Goal: Information Seeking & Learning: Learn about a topic

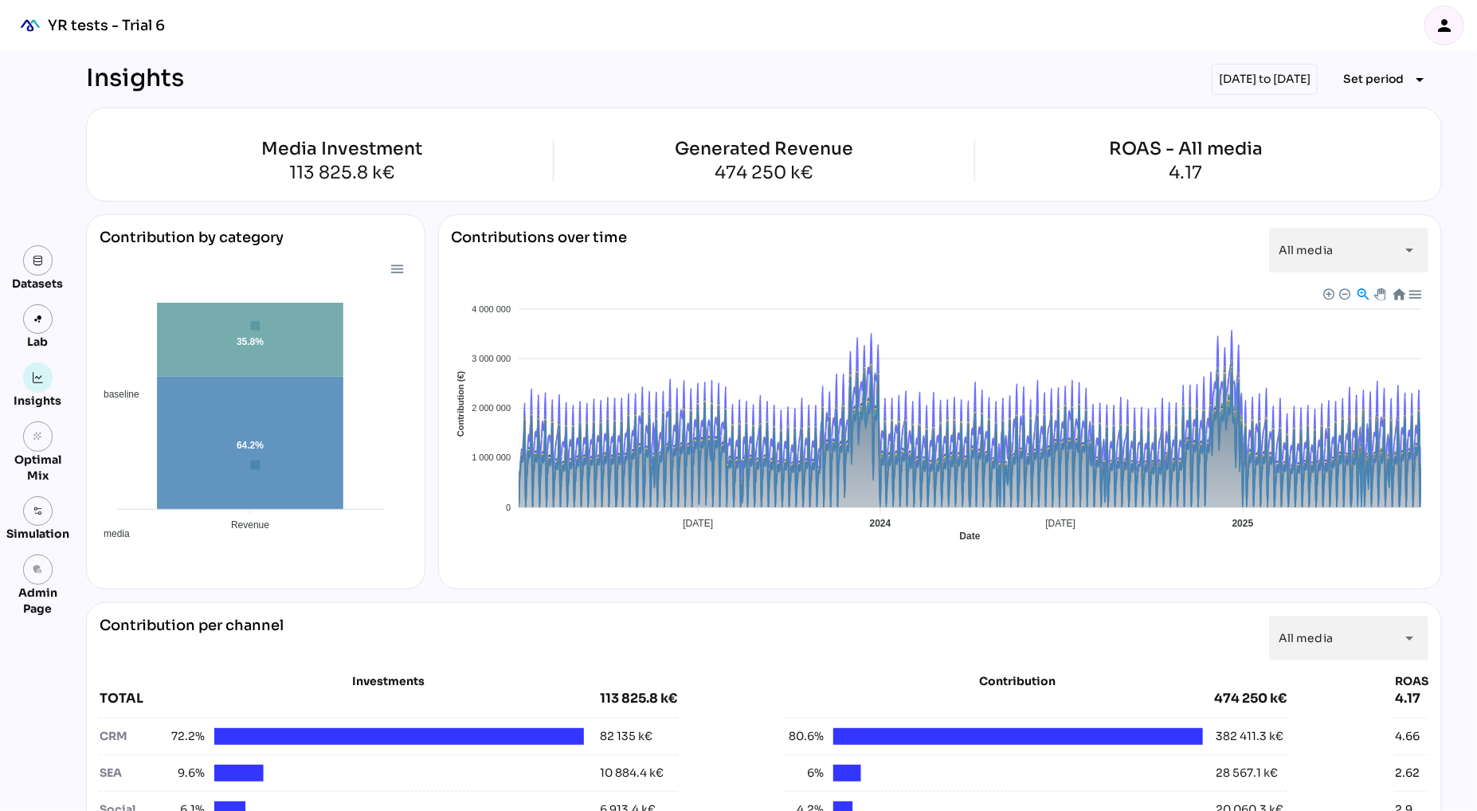
click at [1415, 298] on div at bounding box center [1414, 294] width 14 height 14
click at [1308, 582] on div "Contributions over time All media ********* arrow_drop_down Baseline TV OOH Aff…" at bounding box center [940, 401] width 1005 height 375
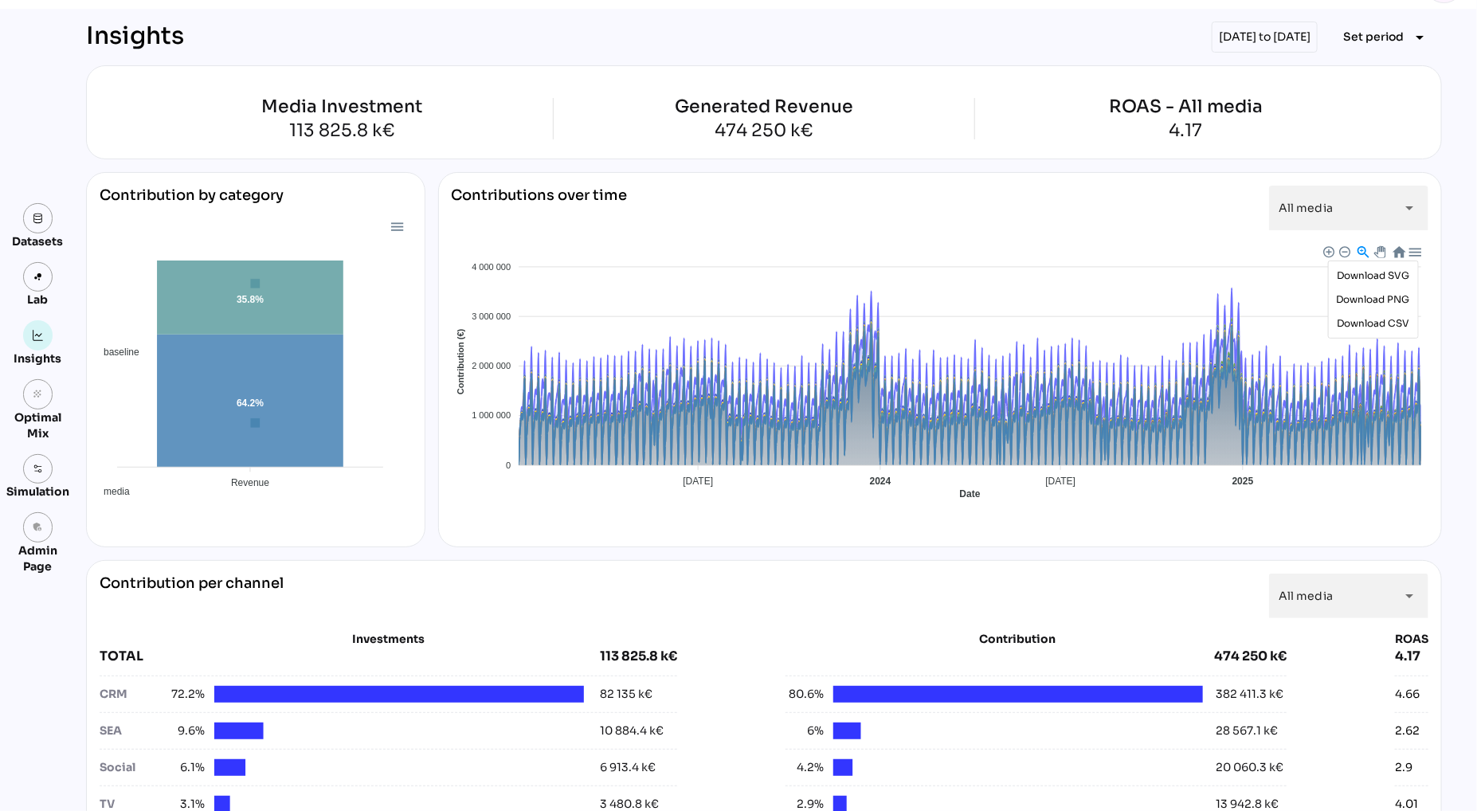
scroll to position [41, 0]
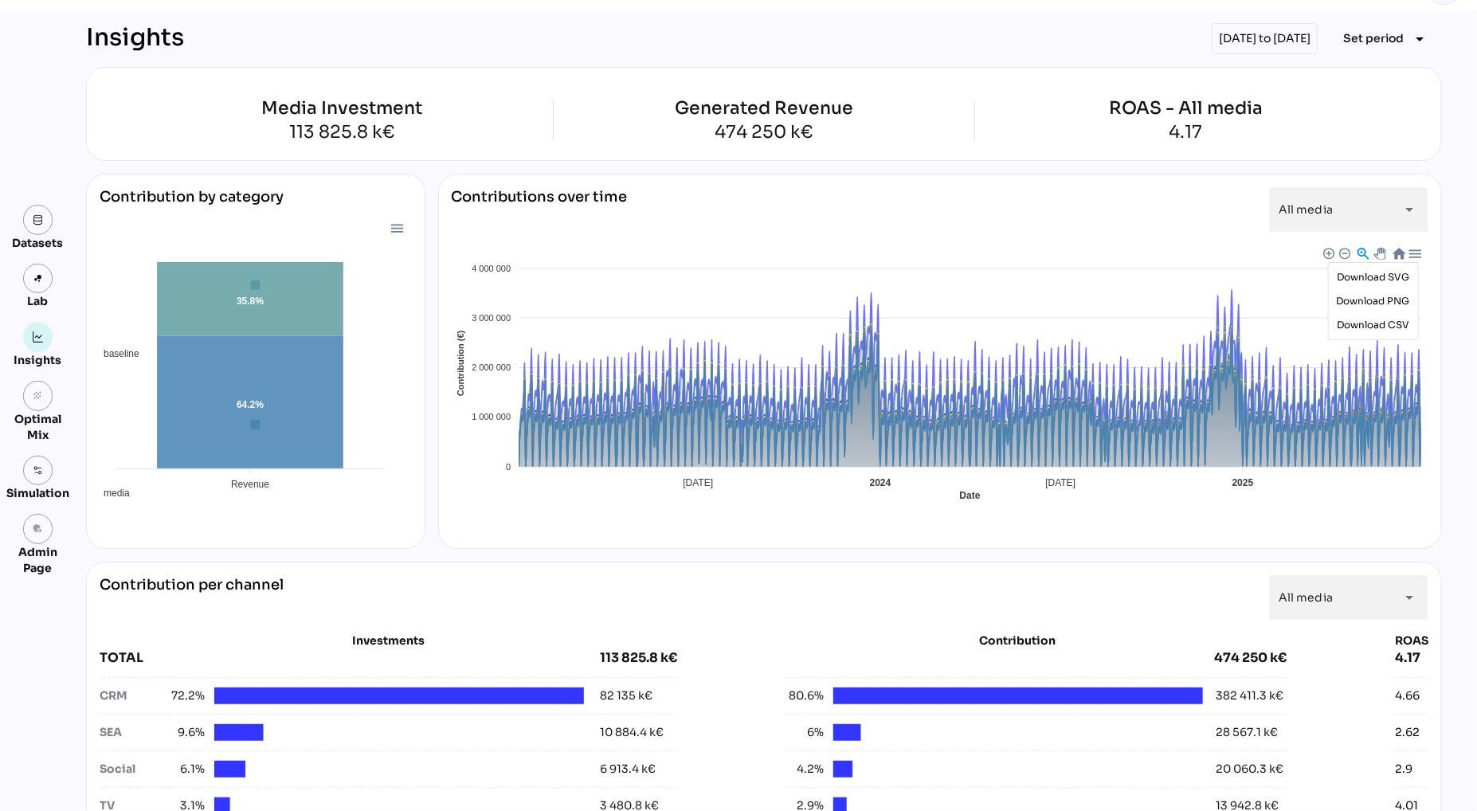
click at [1073, 178] on div "Contributions over time All media ********* arrow_drop_down Baseline TV OOH Aff…" at bounding box center [940, 361] width 1005 height 375
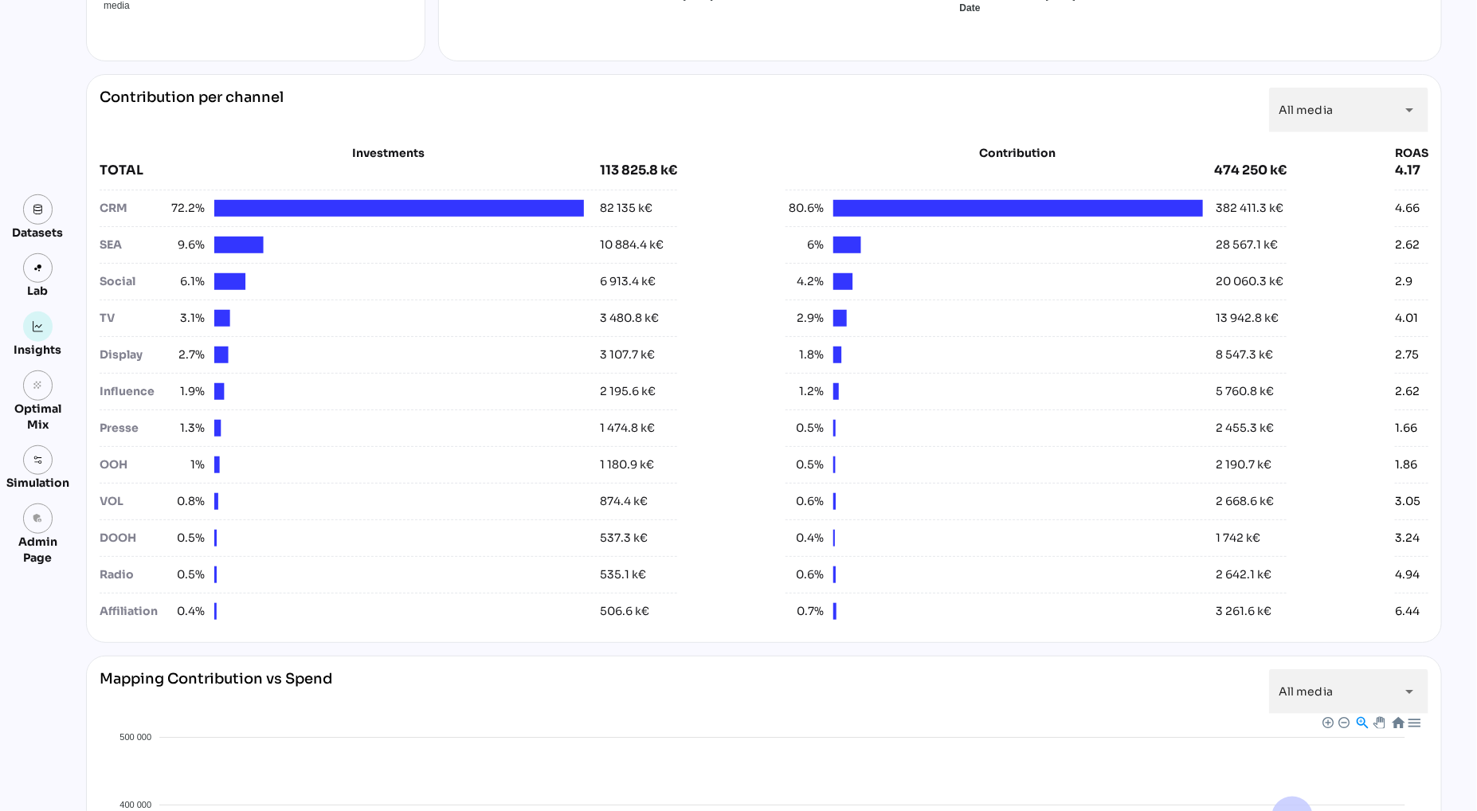
scroll to position [359, 0]
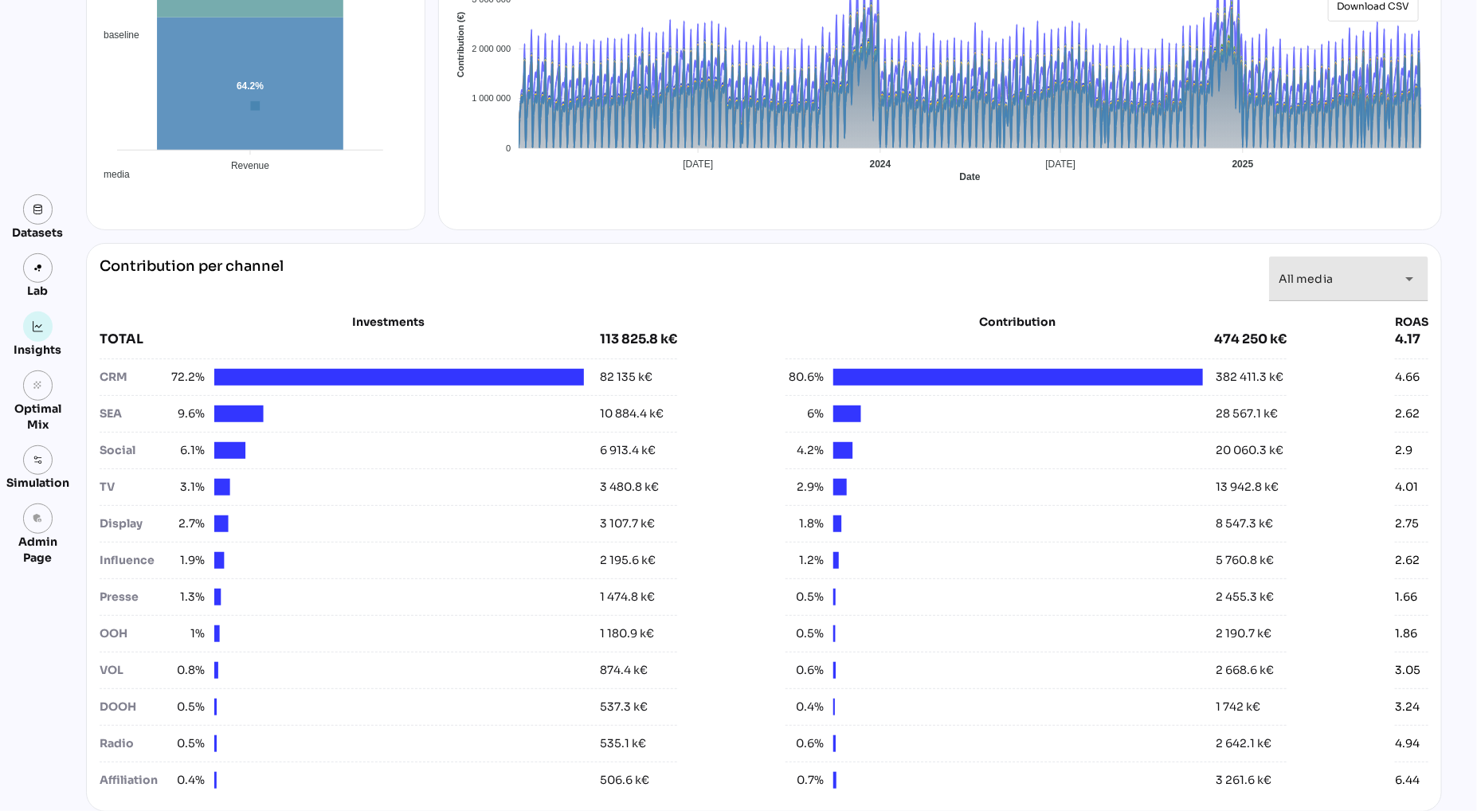
click at [1324, 284] on span "All media" at bounding box center [1306, 279] width 54 height 14
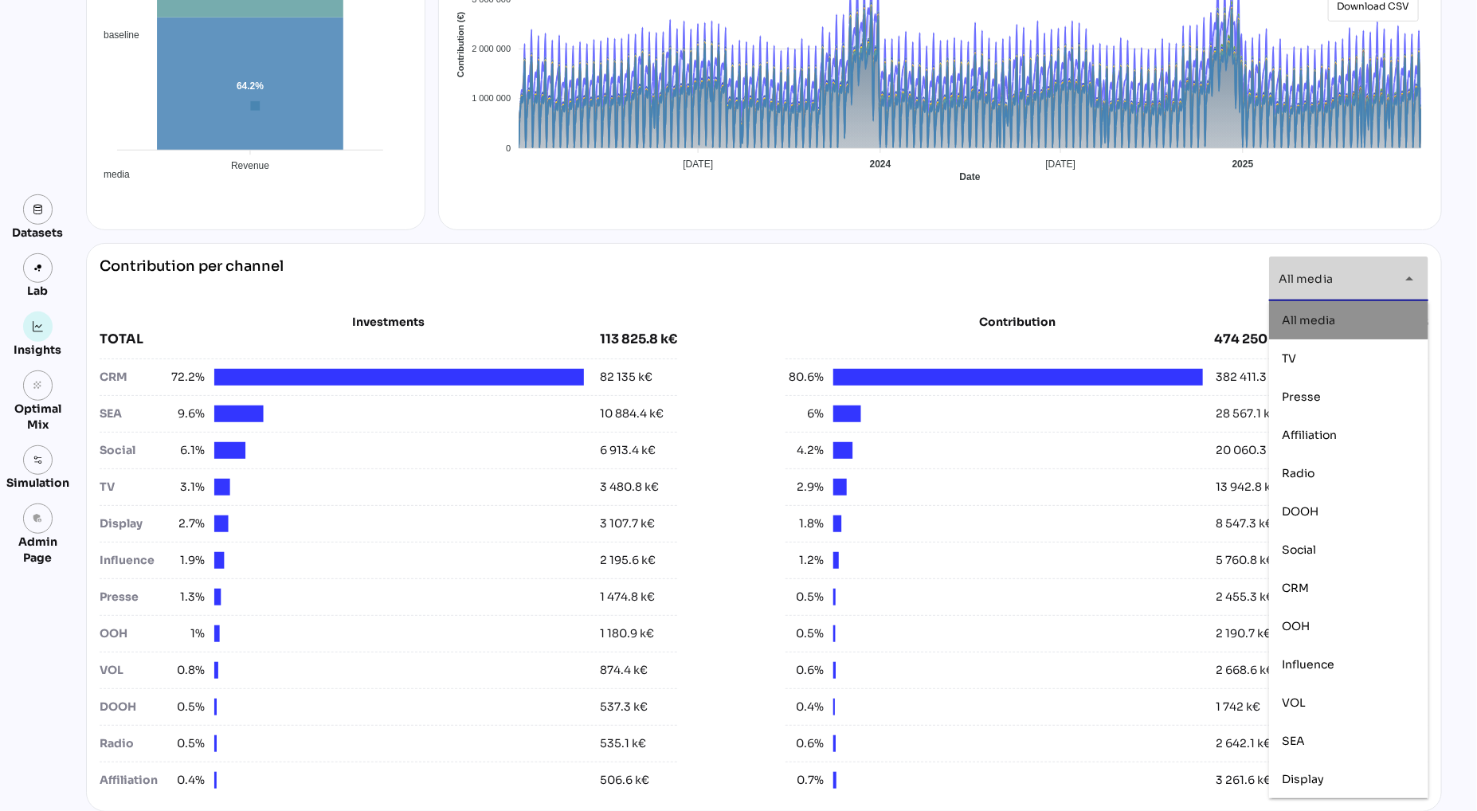
click at [1316, 320] on span "All media" at bounding box center [1308, 320] width 53 height 14
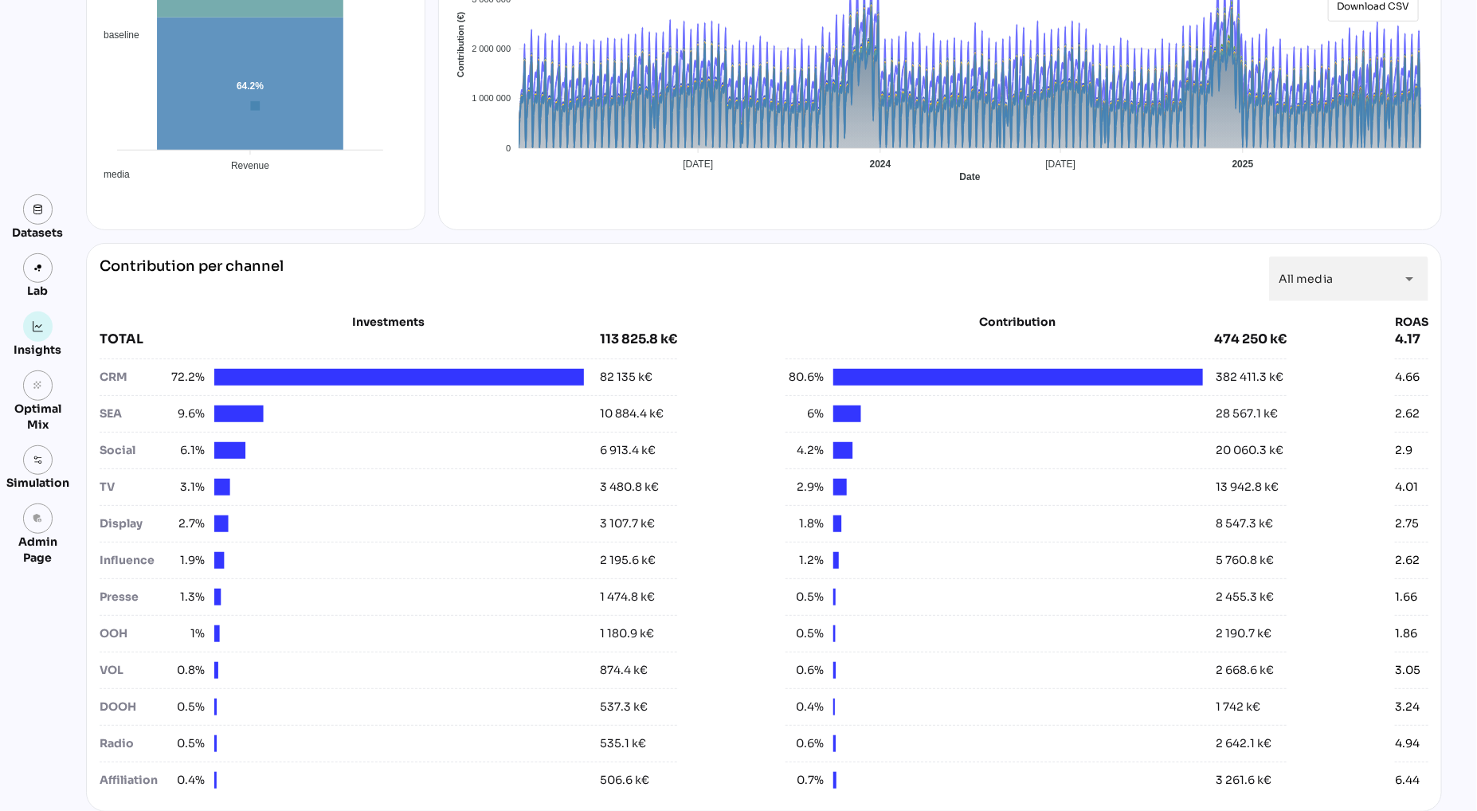
click at [1088, 274] on div "Contribution per channel All media ********* arrow_drop_down" at bounding box center [764, 279] width 1329 height 45
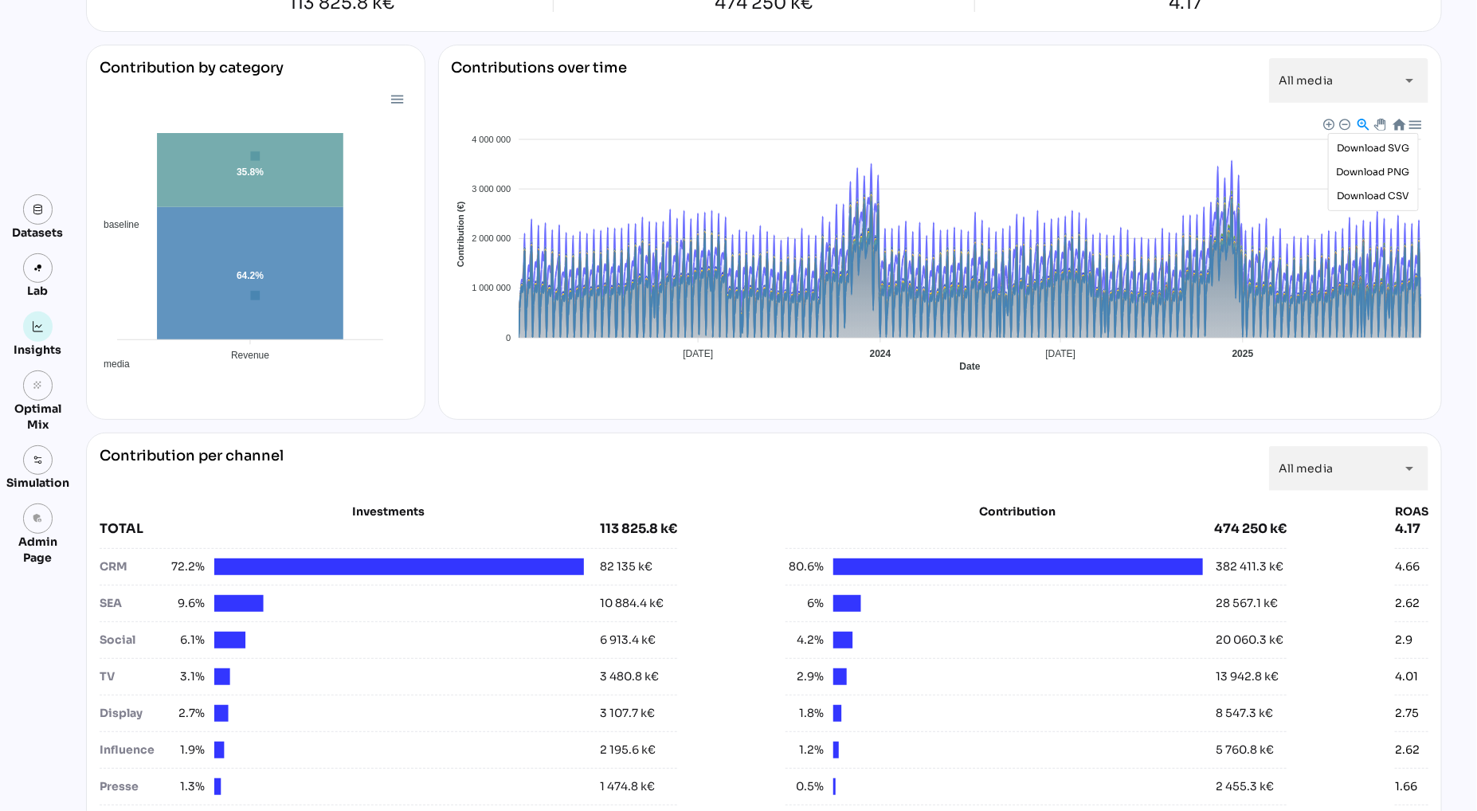
scroll to position [0, 0]
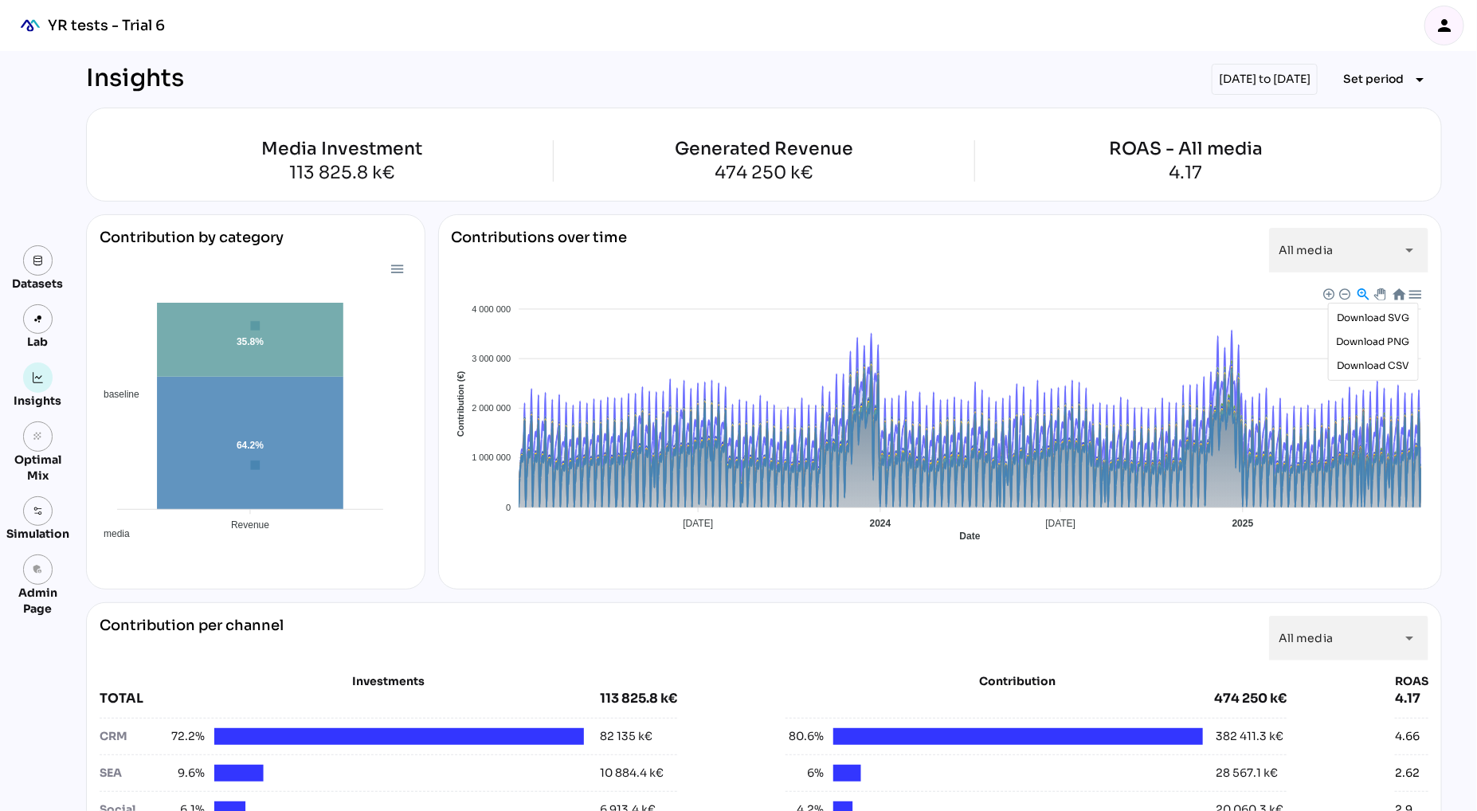
click at [987, 214] on div "Contributions over time All media ********* arrow_drop_down Baseline TV OOH Aff…" at bounding box center [940, 401] width 1005 height 375
click at [393, 270] on div at bounding box center [397, 268] width 14 height 14
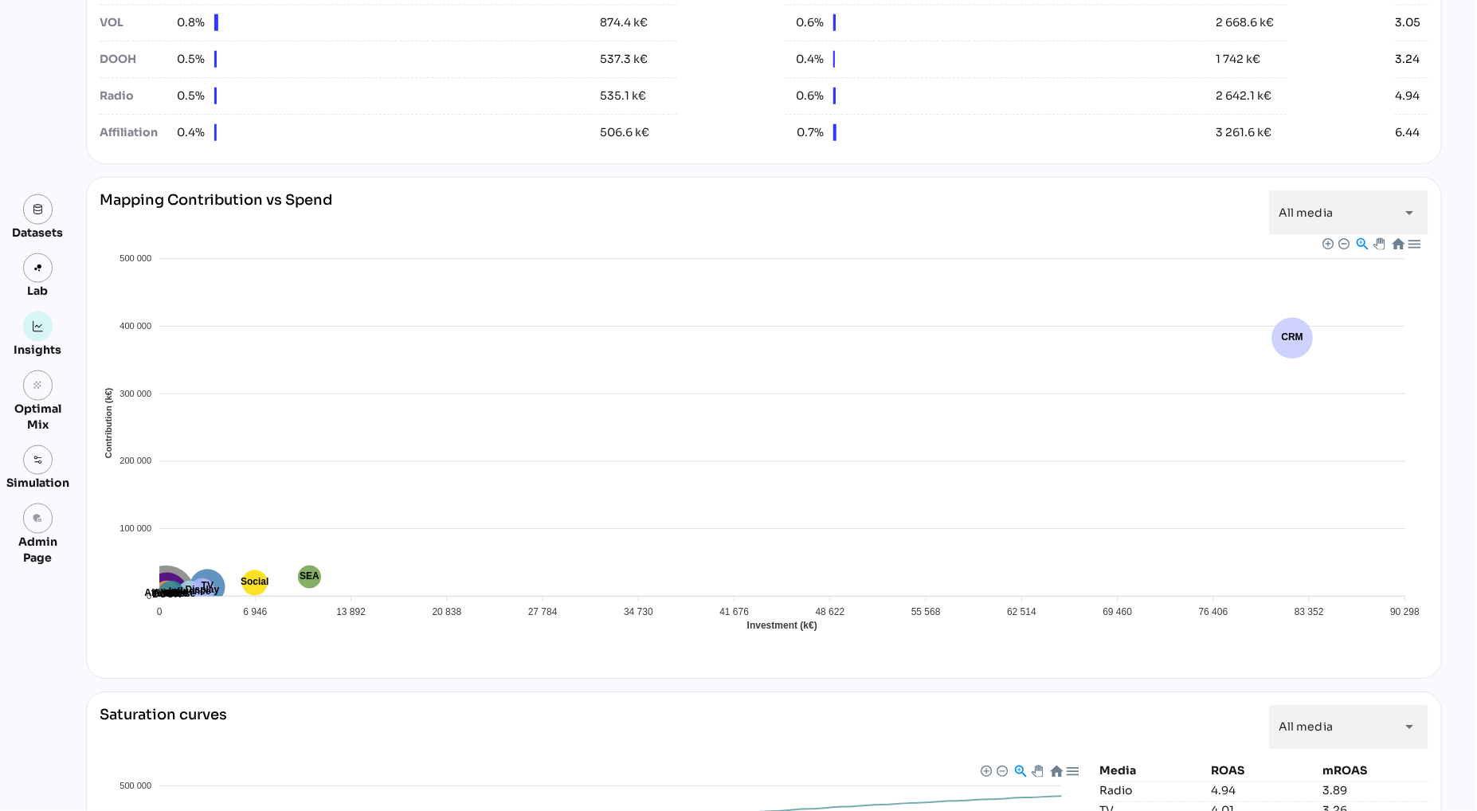
scroll to position [981, 0]
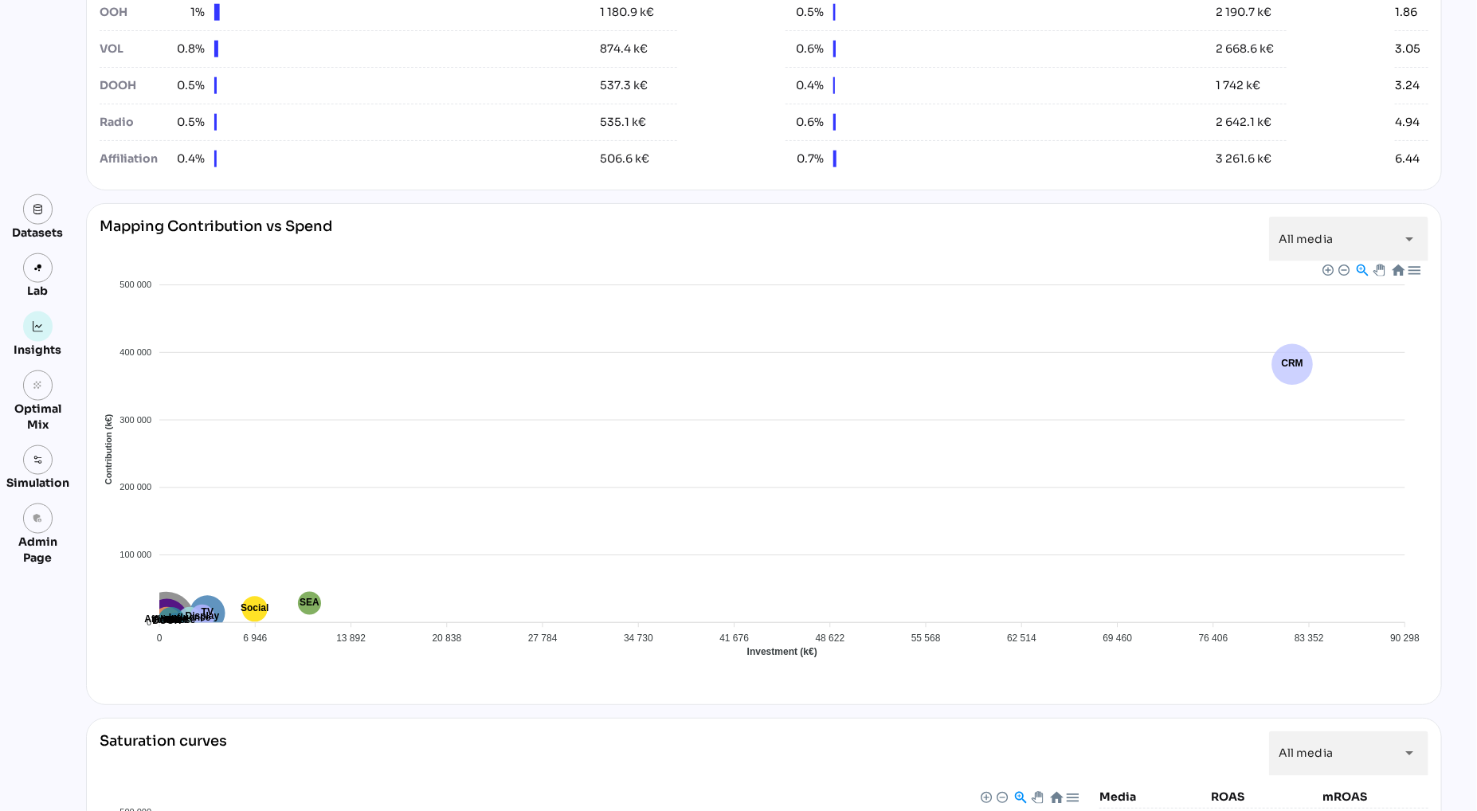
click at [1418, 273] on div at bounding box center [1414, 270] width 14 height 14
click at [1390, 346] on div "Download CSV" at bounding box center [1373, 342] width 84 height 24
click at [907, 279] on foreignobject "TV Presse Affiliation Radio DOOH Social CRM OOH Influence VOL SEA Display" at bounding box center [764, 470] width 1329 height 418
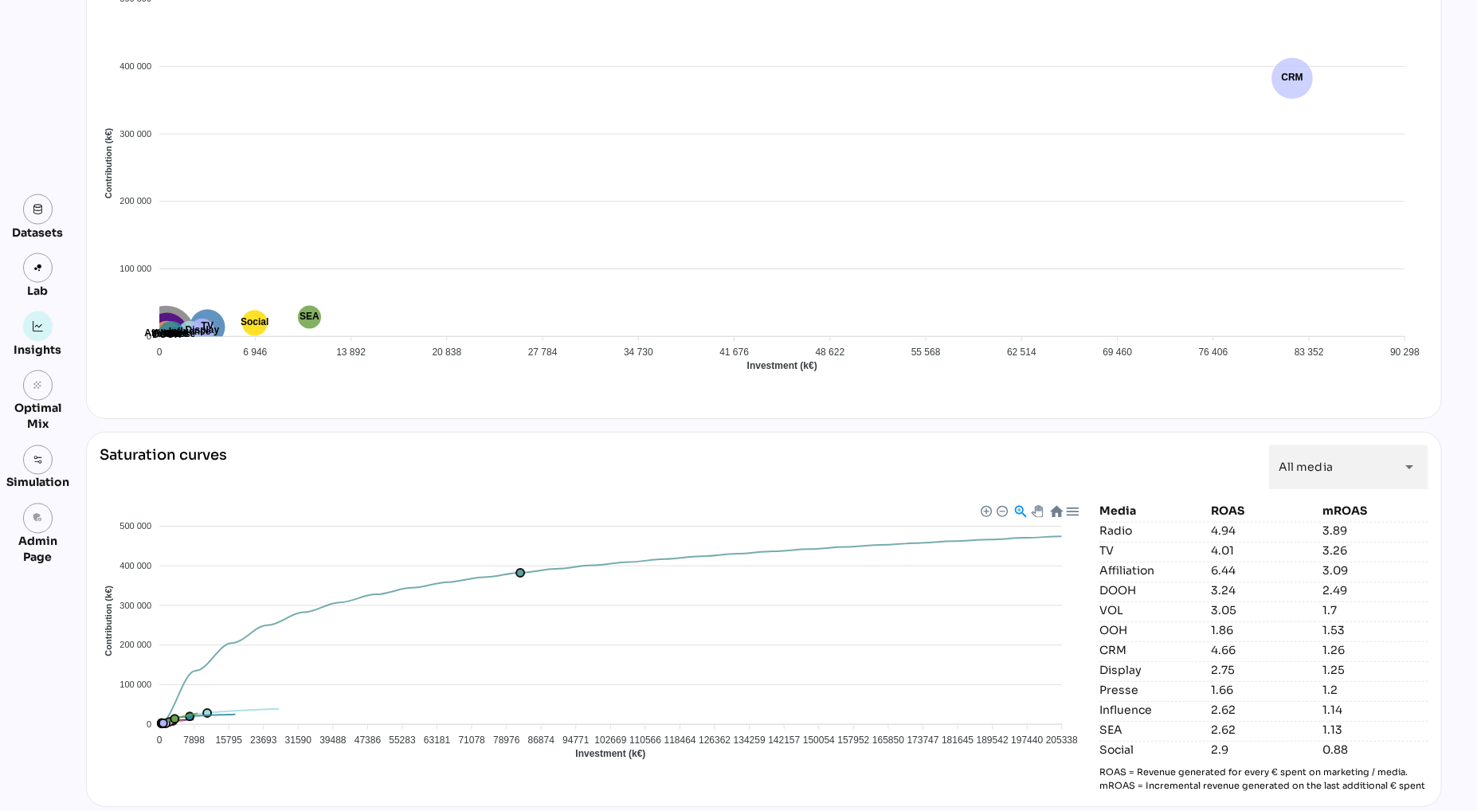
scroll to position [1277, 0]
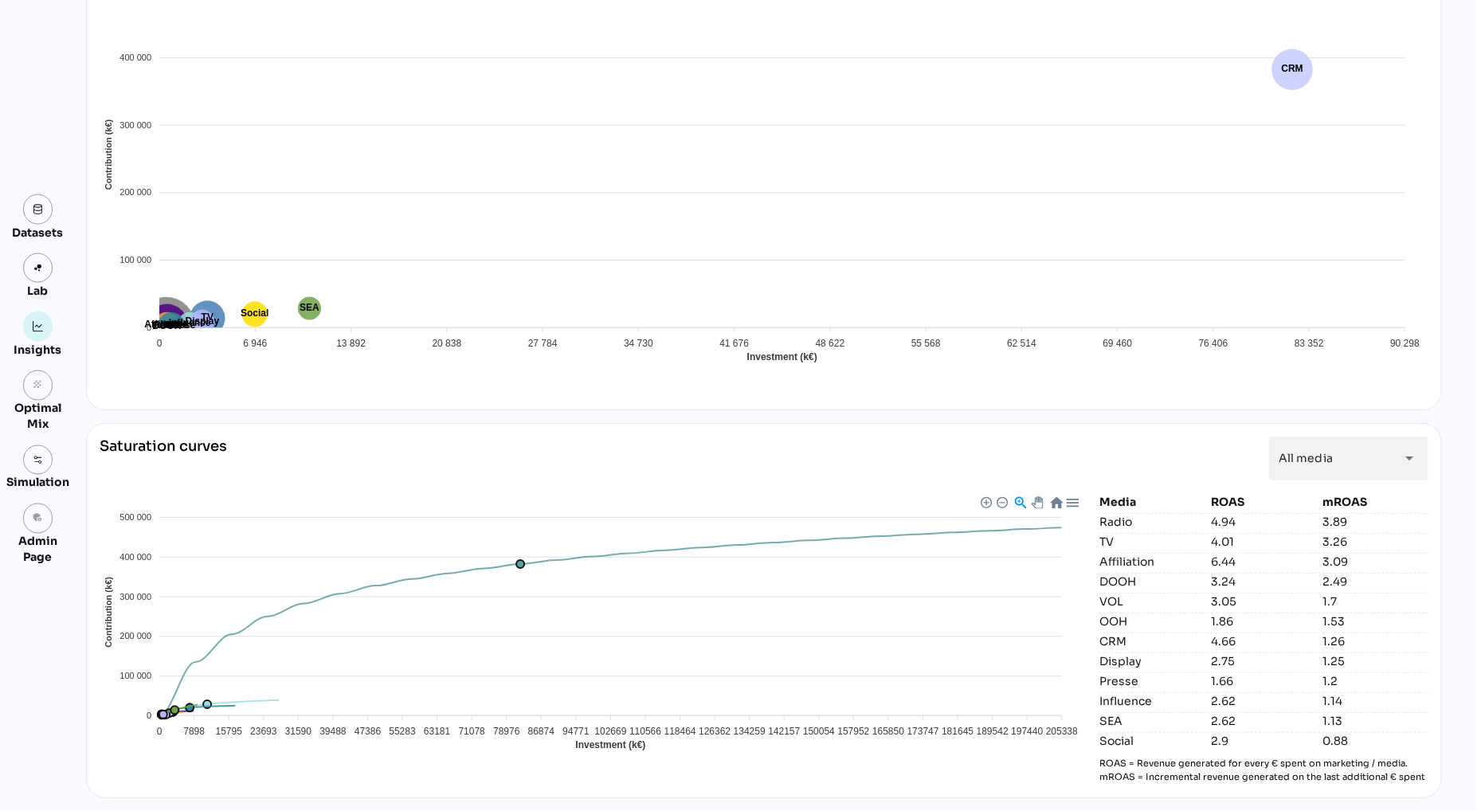
click at [1076, 503] on div at bounding box center [1072, 503] width 14 height 14
click at [1032, 575] on div "Download CSV" at bounding box center [1031, 575] width 84 height 24
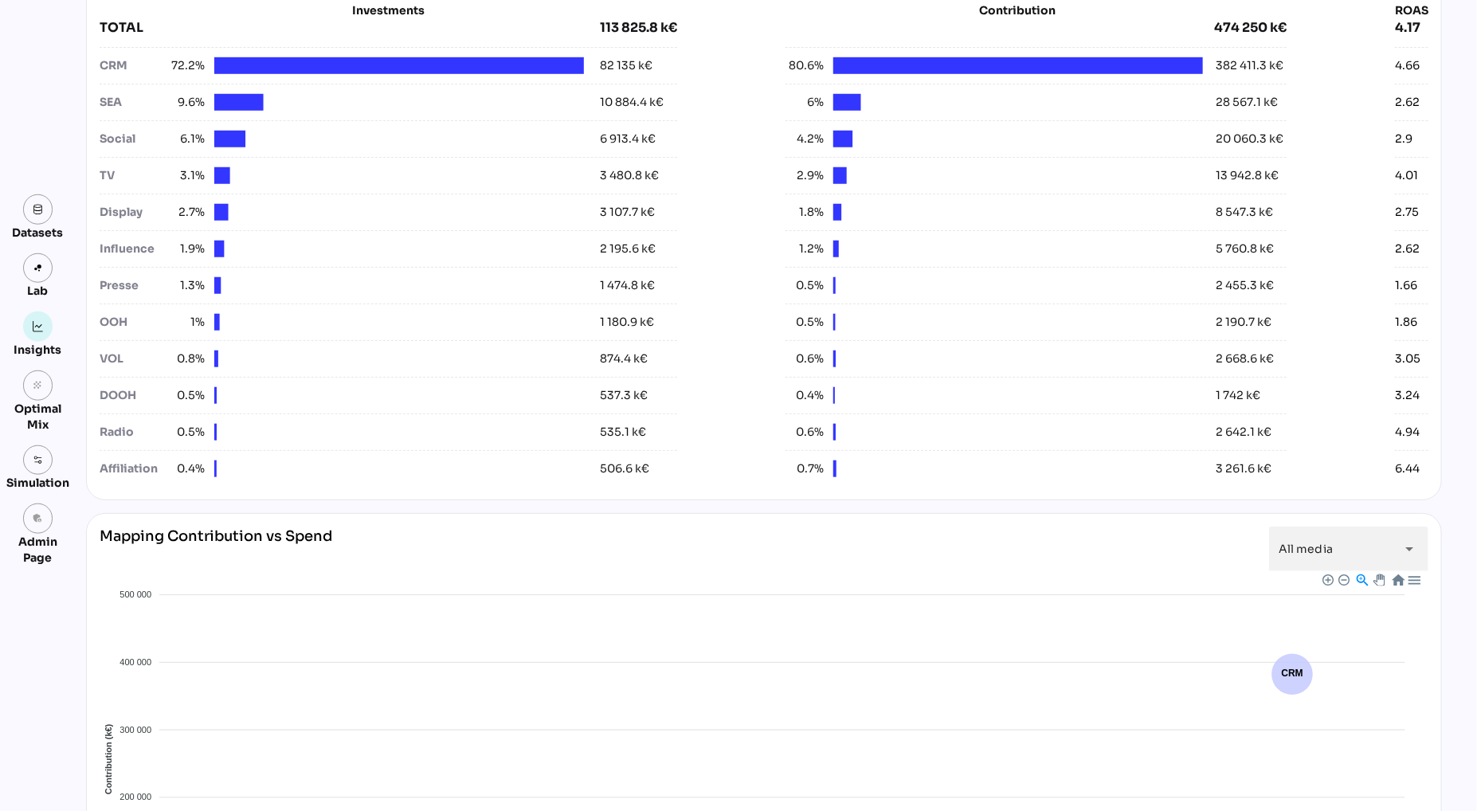
scroll to position [0, 0]
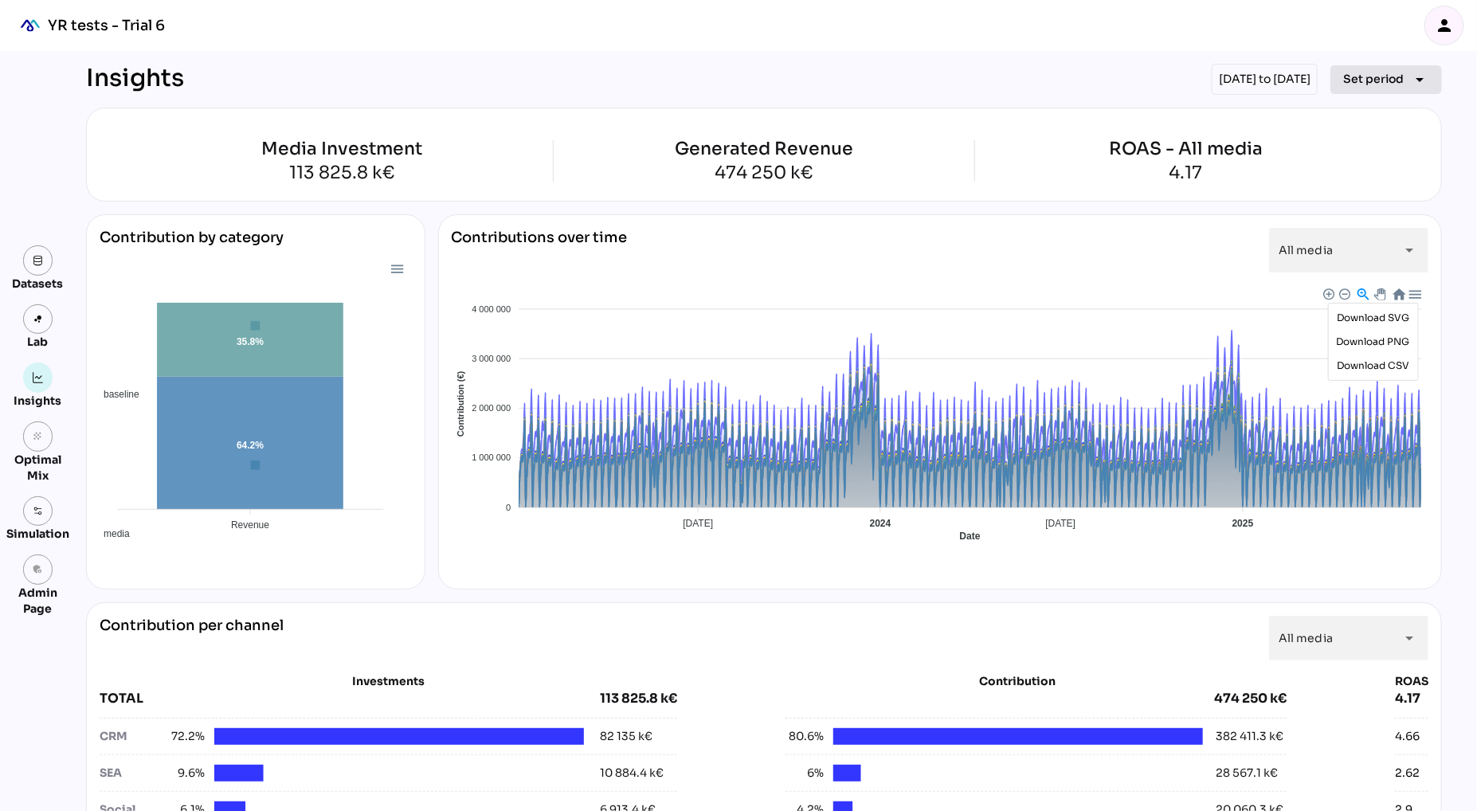
click at [1393, 82] on span "Set period" at bounding box center [1373, 78] width 61 height 19
click at [1373, 147] on div "Year" at bounding box center [1362, 152] width 74 height 14
click at [1284, 225] on div "2025" at bounding box center [1284, 229] width 29 height 14
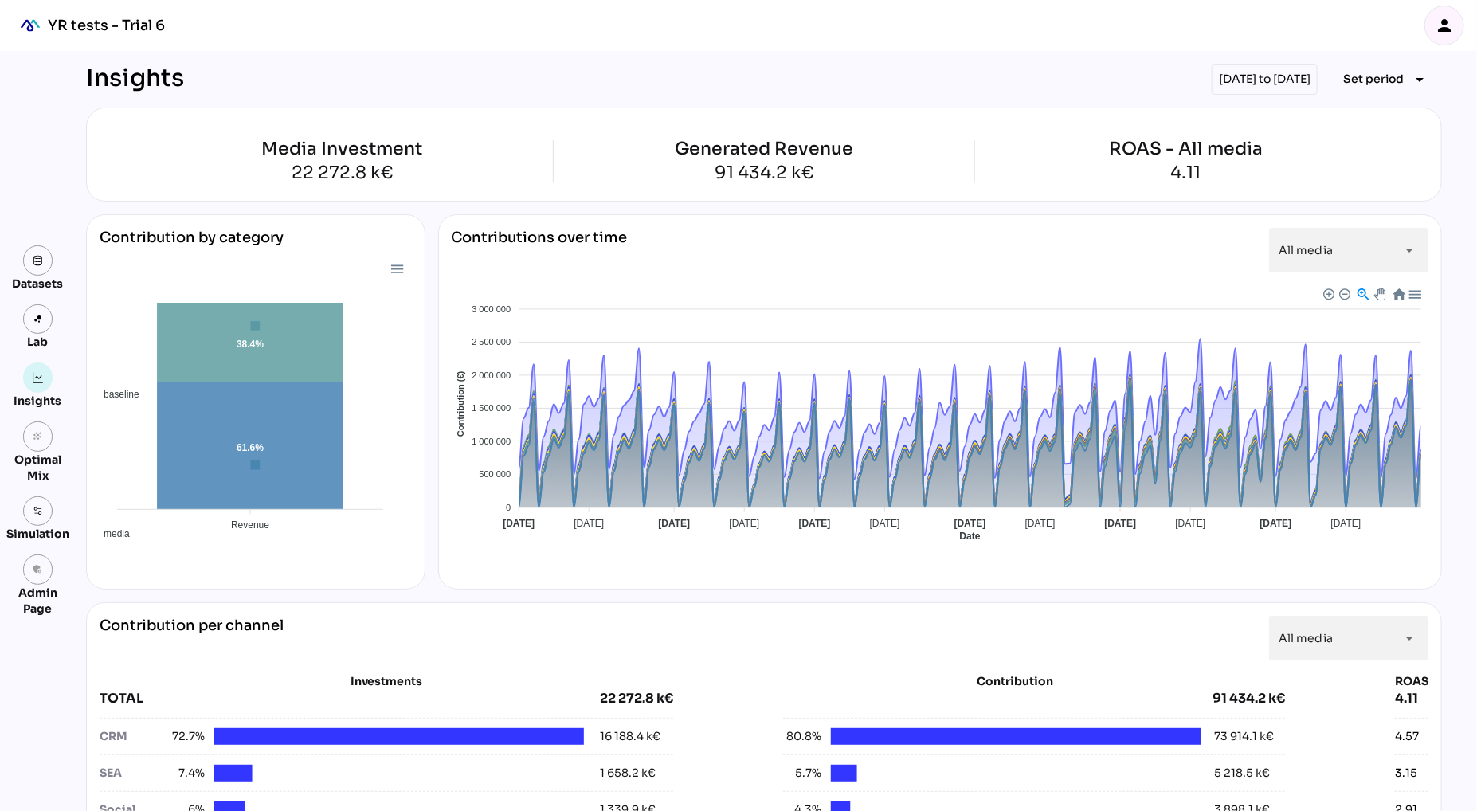
click at [397, 272] on div at bounding box center [397, 268] width 14 height 14
click at [380, 378] on div "Download CSV" at bounding box center [356, 376] width 81 height 38
click at [1371, 79] on span "Set period" at bounding box center [1373, 78] width 61 height 19
click at [1343, 155] on div "Year" at bounding box center [1362, 152] width 74 height 14
click at [1347, 158] on div "Year" at bounding box center [1362, 152] width 74 height 14
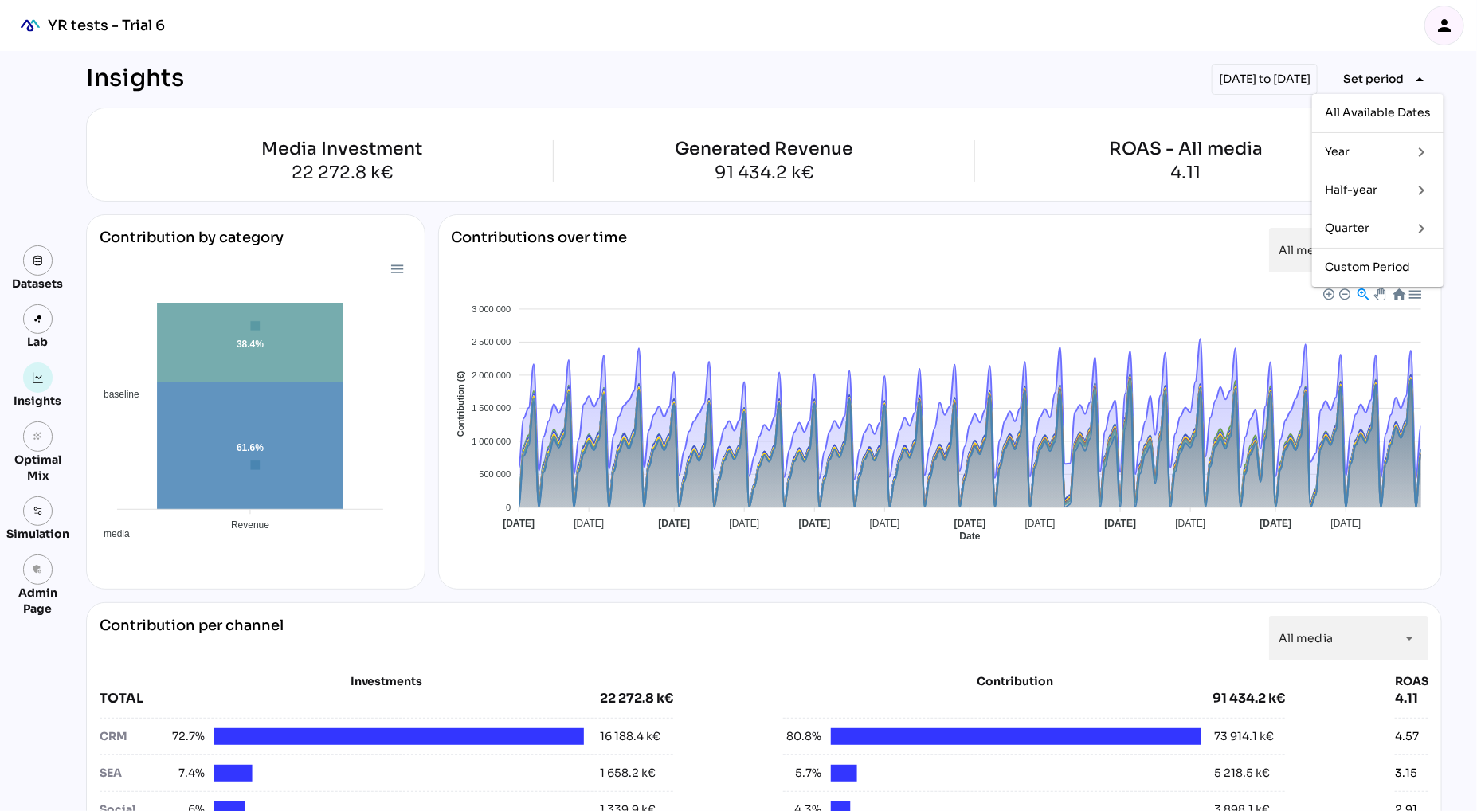
click at [1347, 158] on div "Year" at bounding box center [1362, 152] width 74 height 14
click at [1296, 151] on div "2023" at bounding box center [1284, 152] width 29 height 14
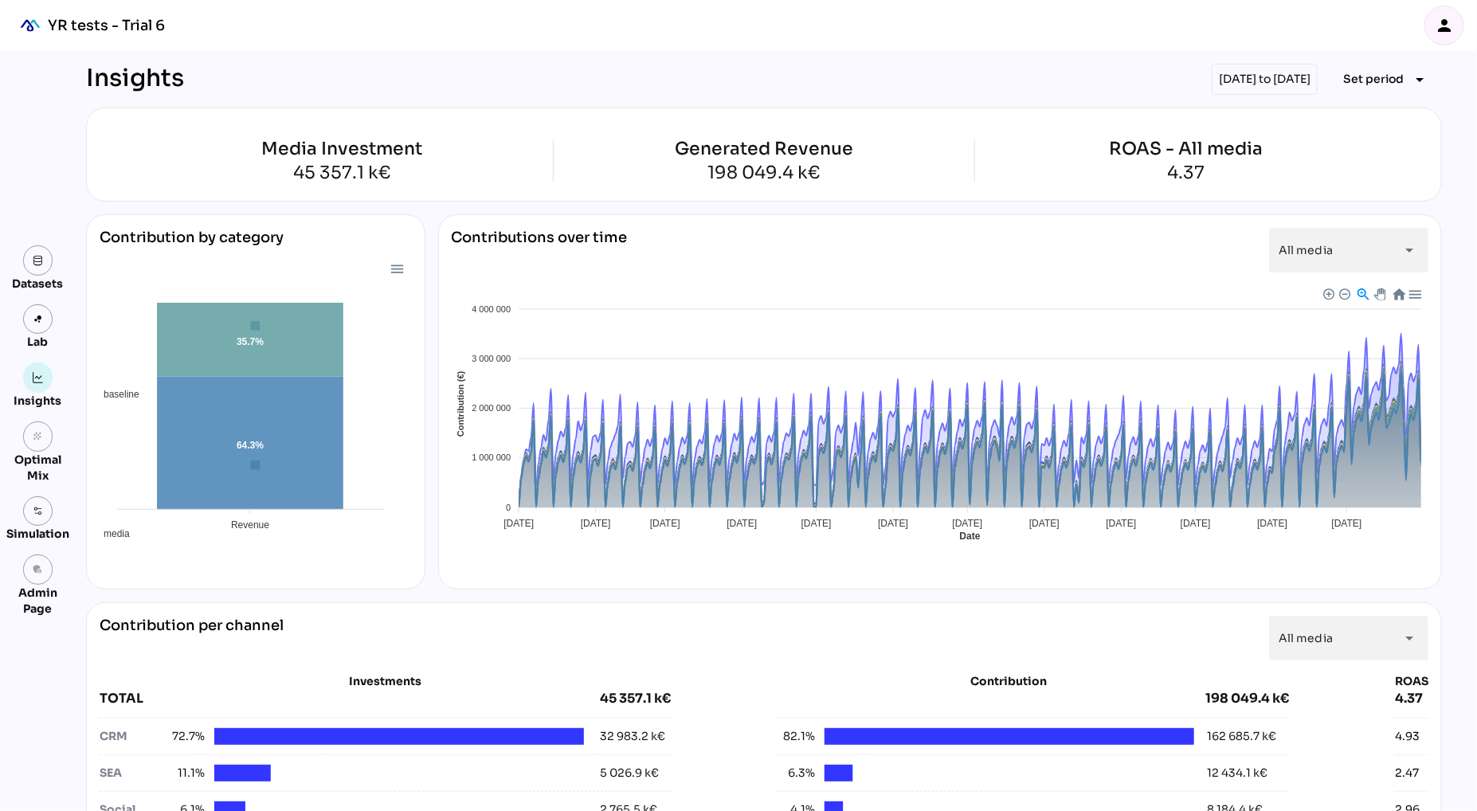
click at [396, 270] on div at bounding box center [397, 268] width 14 height 14
click at [362, 374] on div "Download CSV" at bounding box center [356, 376] width 81 height 38
click at [1449, 27] on icon "person" at bounding box center [1444, 25] width 19 height 19
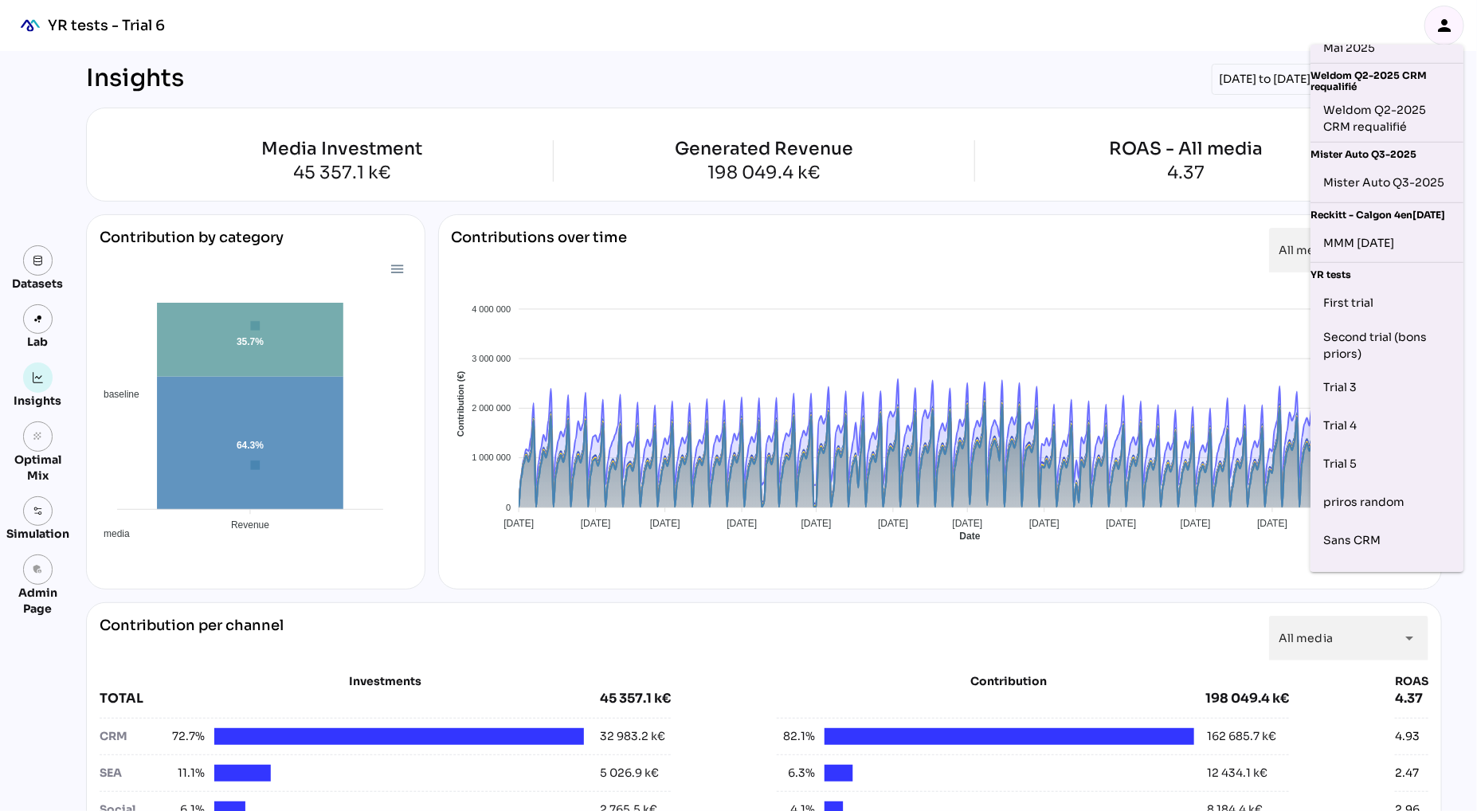
scroll to position [641, 0]
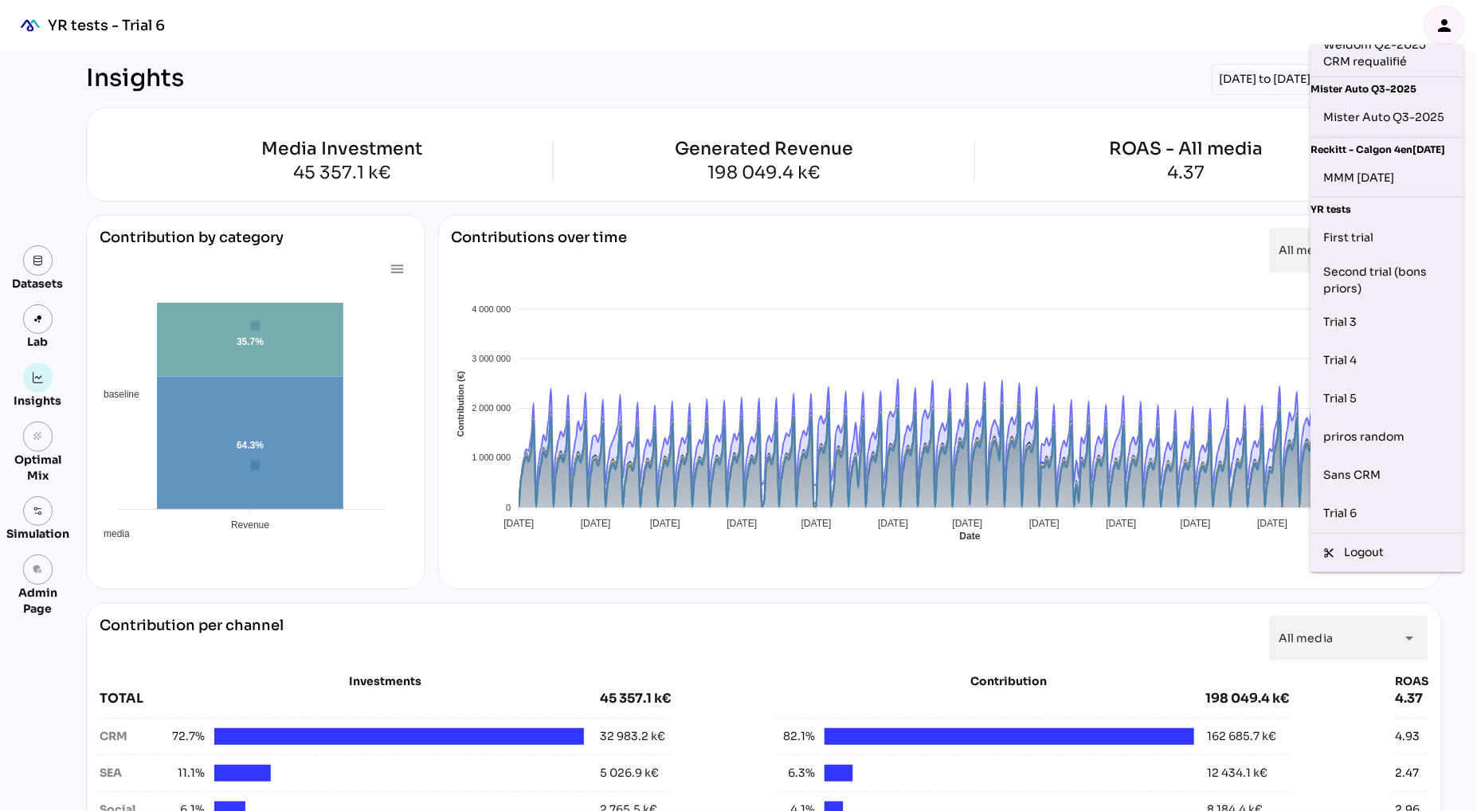
click at [1034, 82] on div "Insights 01/01/2023 to 31/12/2023 Set period arrow_drop_down" at bounding box center [764, 79] width 1356 height 31
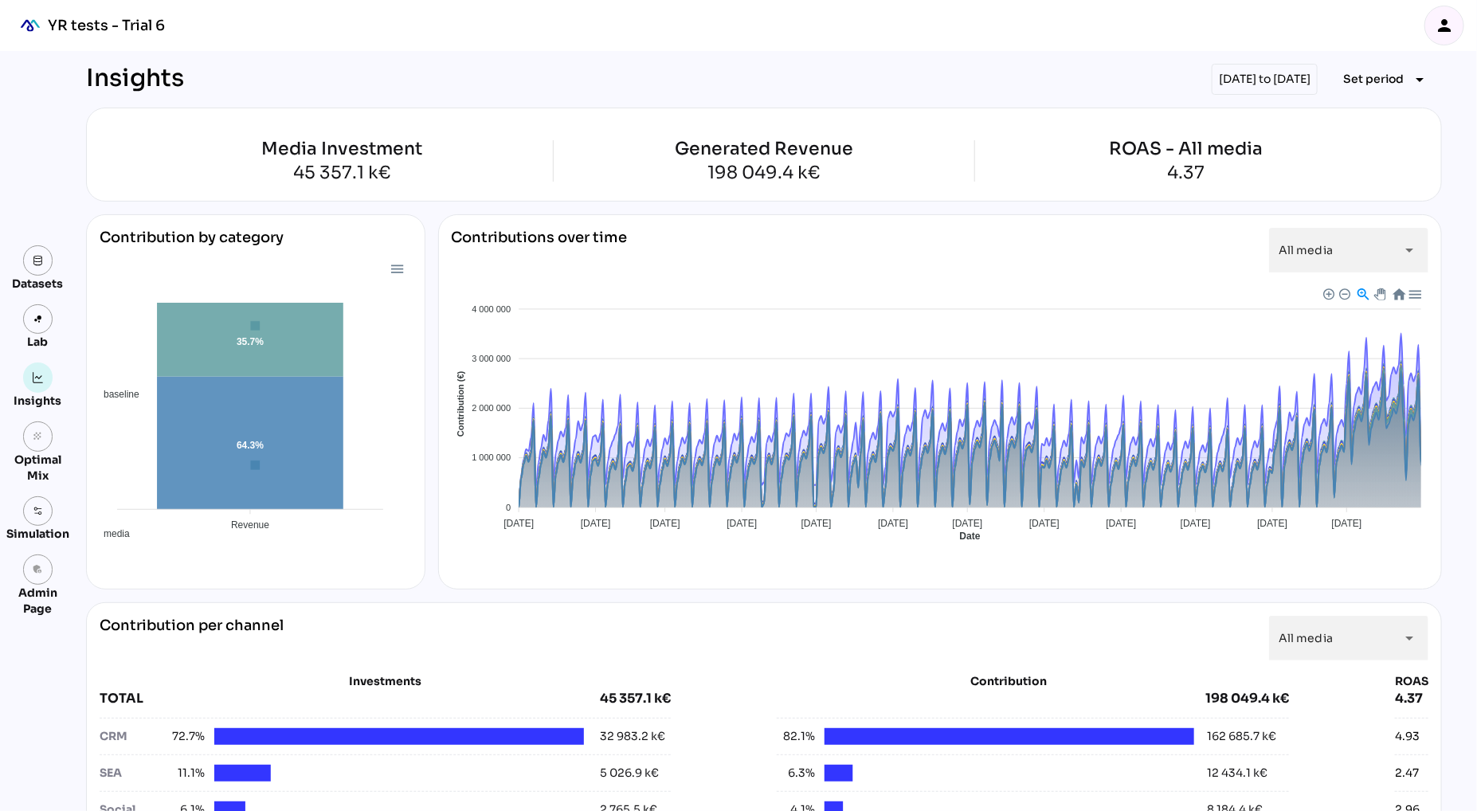
click at [1445, 30] on icon "person" at bounding box center [1444, 25] width 19 height 19
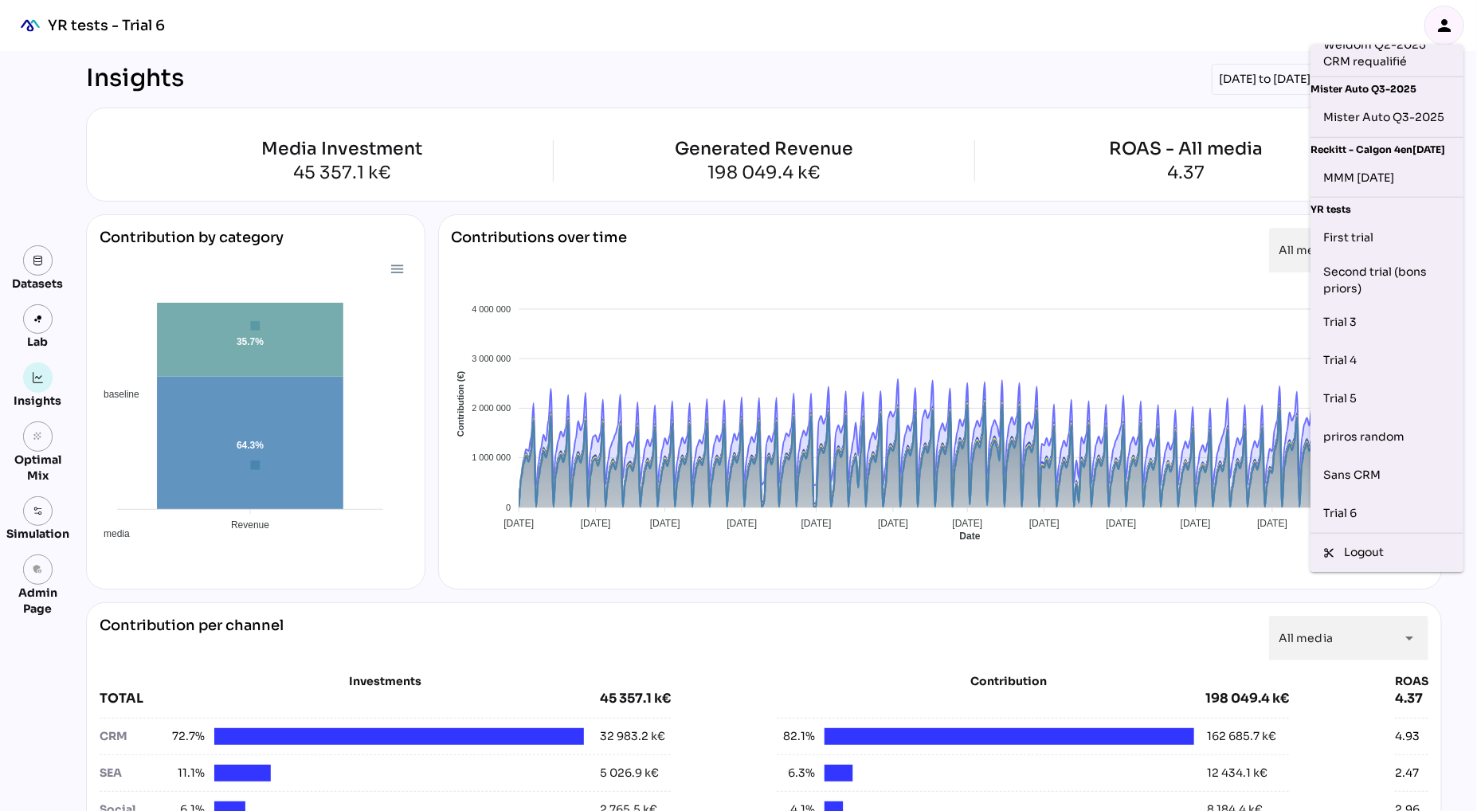
click at [1115, 88] on div "Insights 01/01/2023 to 31/12/2023 Set period arrow_drop_down" at bounding box center [764, 79] width 1356 height 31
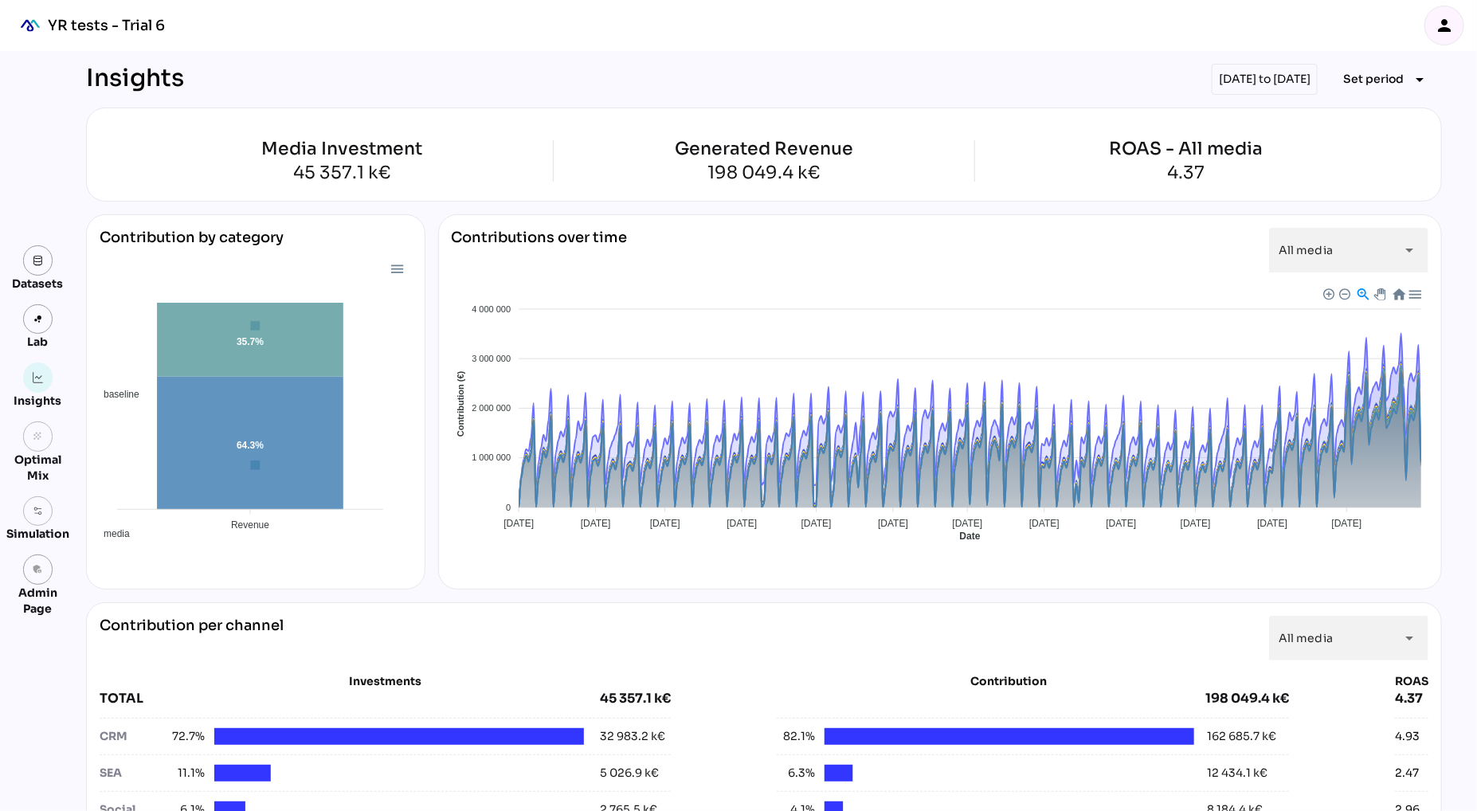
click at [1441, 29] on icon "person" at bounding box center [1444, 25] width 19 height 19
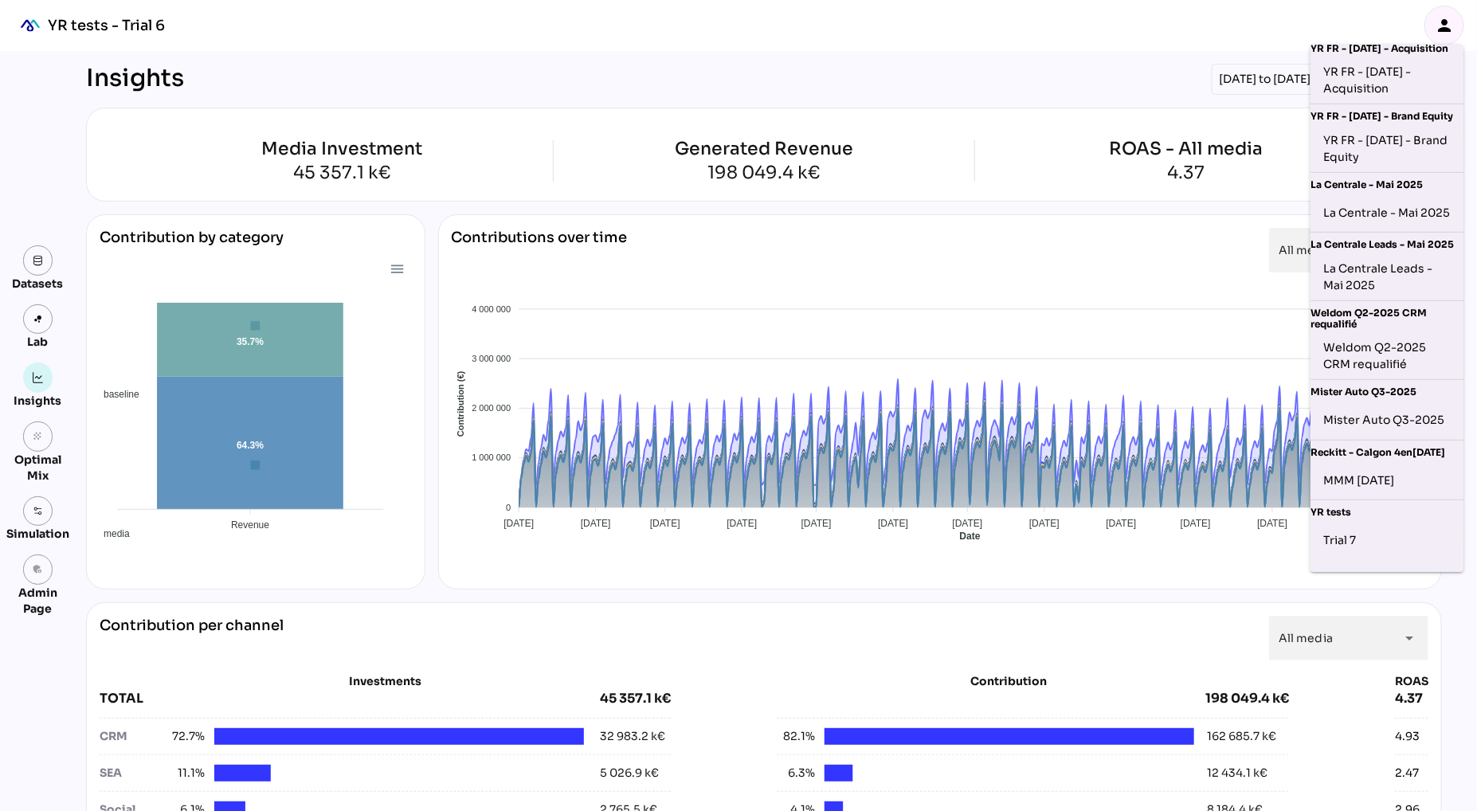
scroll to position [747, 0]
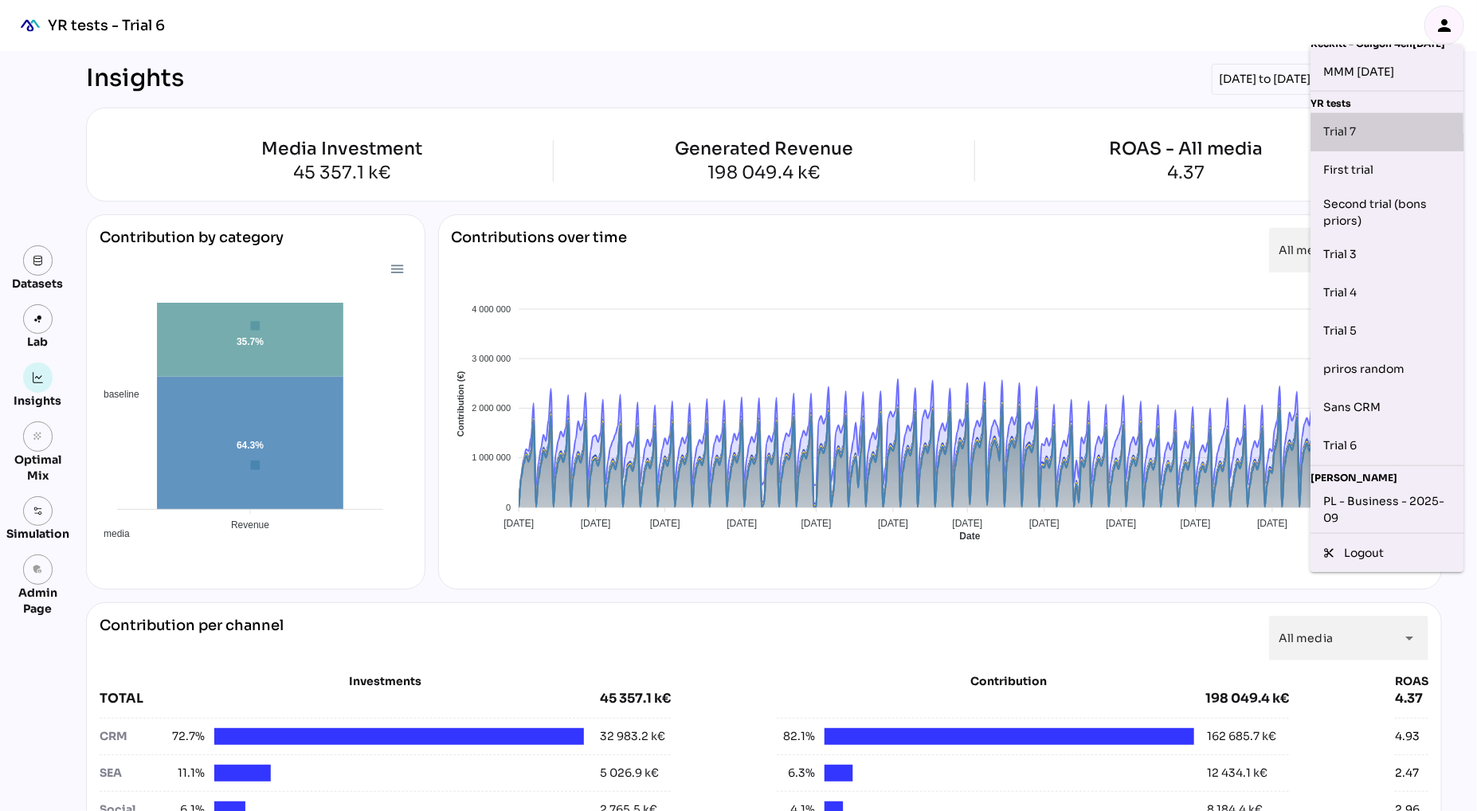
click at [1356, 139] on div "Trial 7" at bounding box center [1387, 132] width 127 height 25
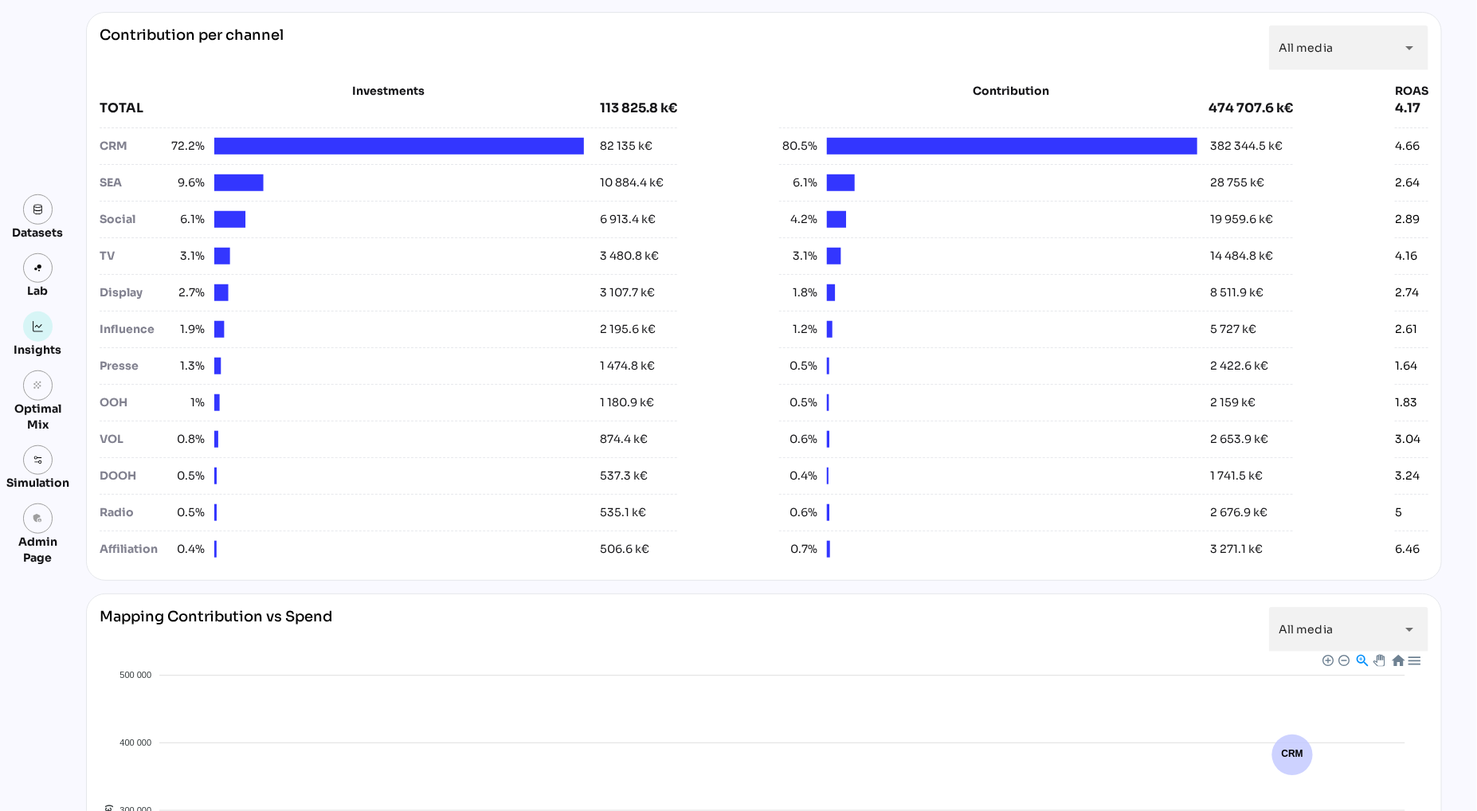
scroll to position [591, 0]
click at [1378, 57] on div "All media *********" at bounding box center [1335, 47] width 112 height 45
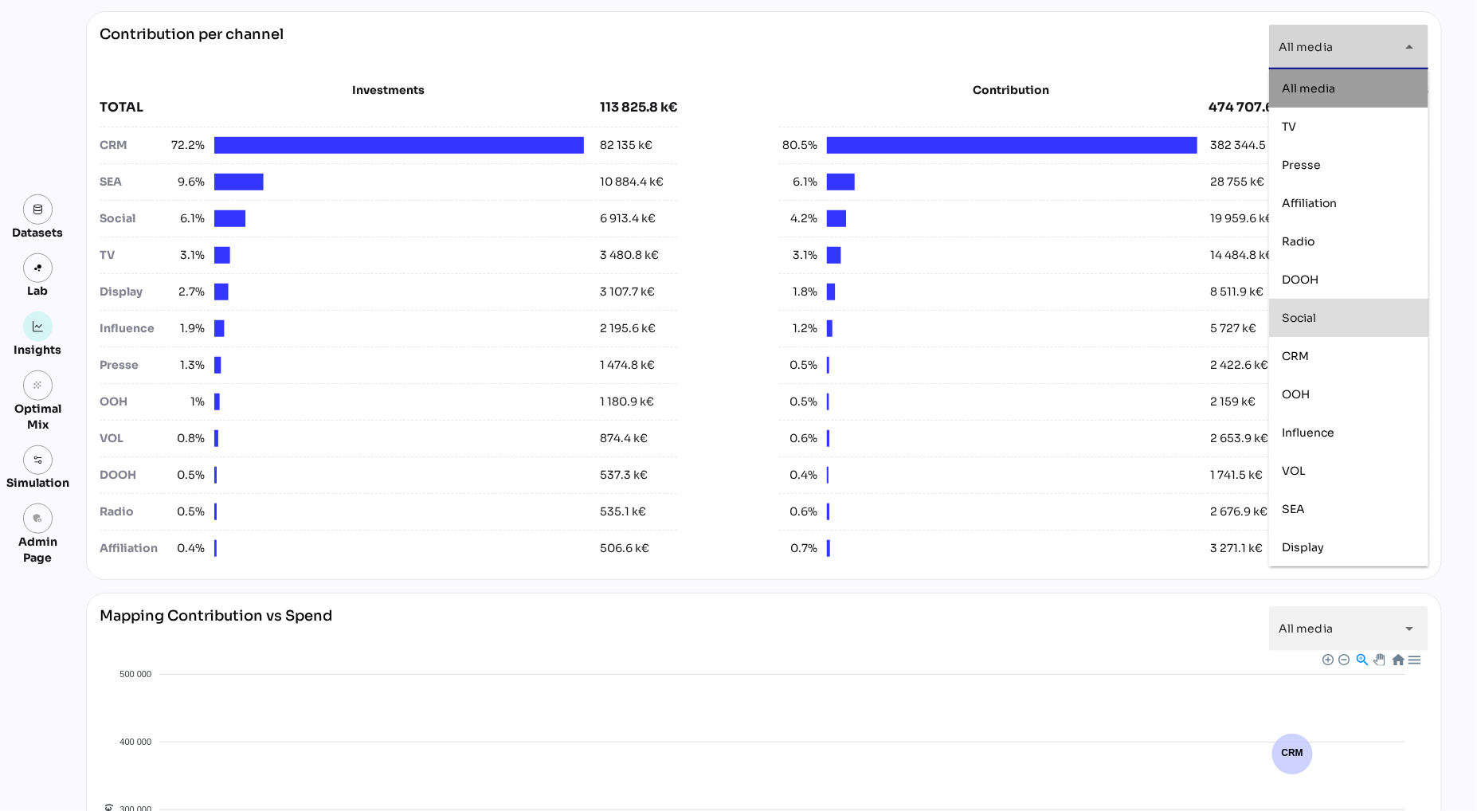
click at [1340, 304] on div "Social" at bounding box center [1348, 318] width 159 height 38
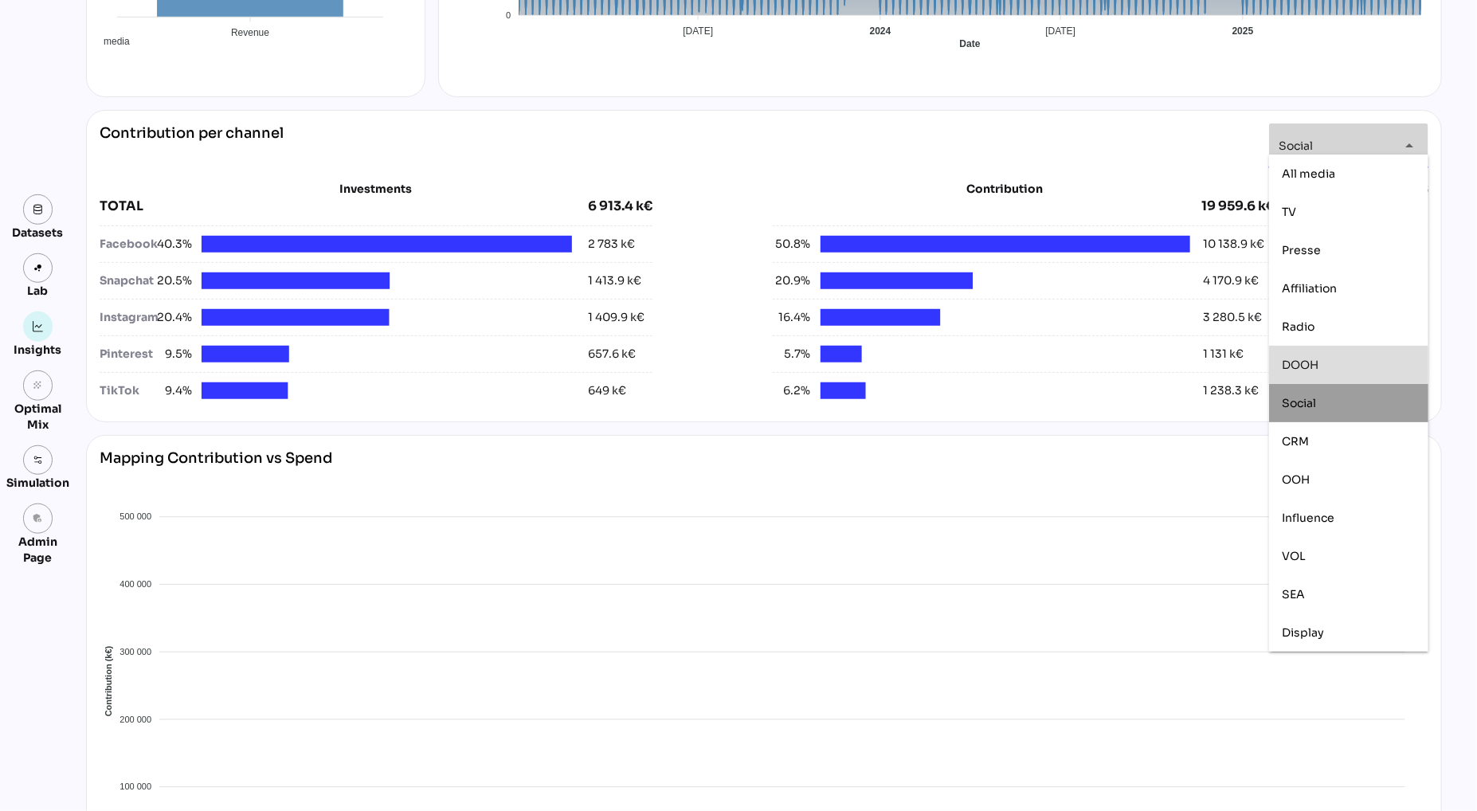
scroll to position [481, 0]
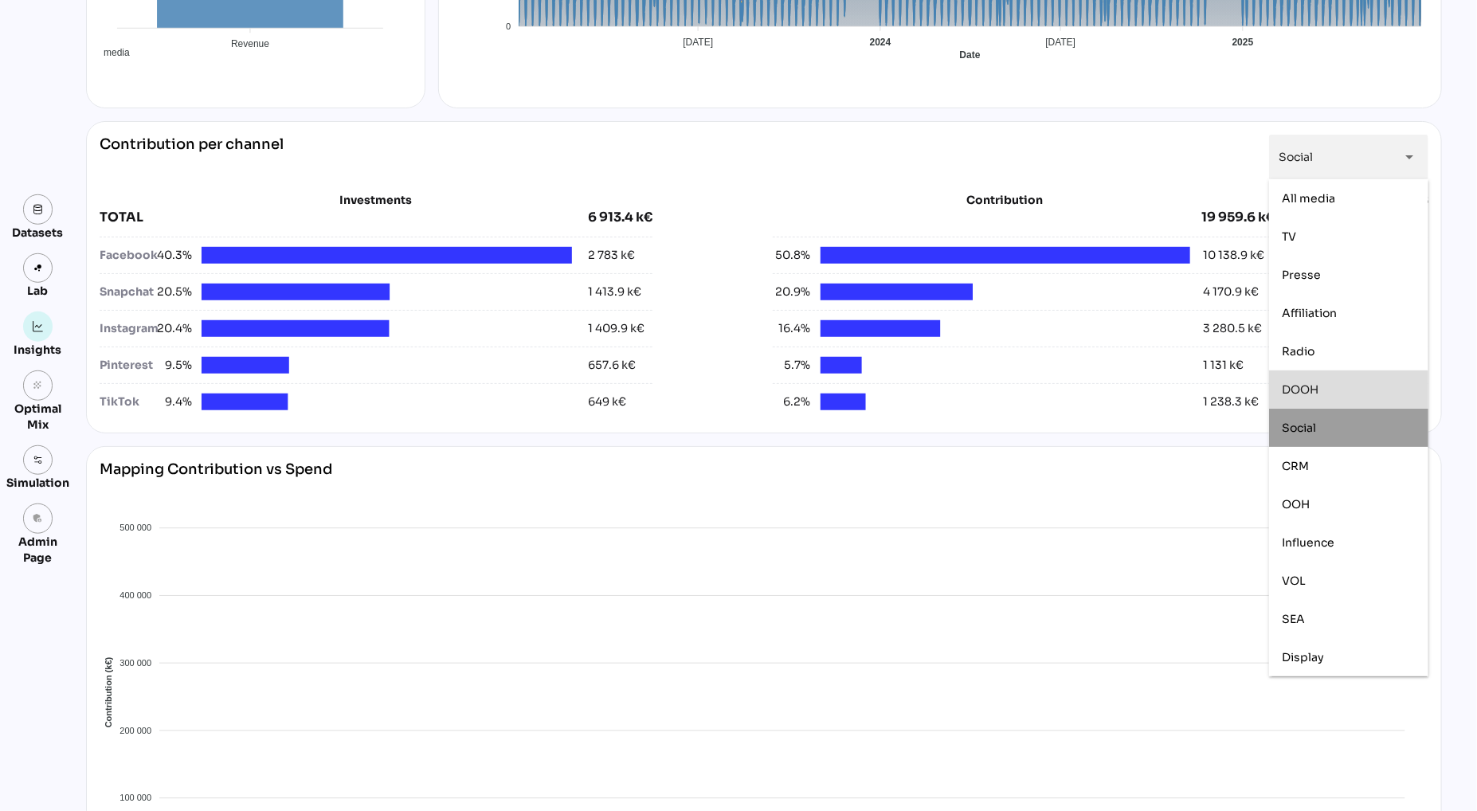
click at [645, 124] on div "Contribution per channel Social ****** arrow_drop_down Investments TOTAL 6 913.…" at bounding box center [764, 277] width 1356 height 312
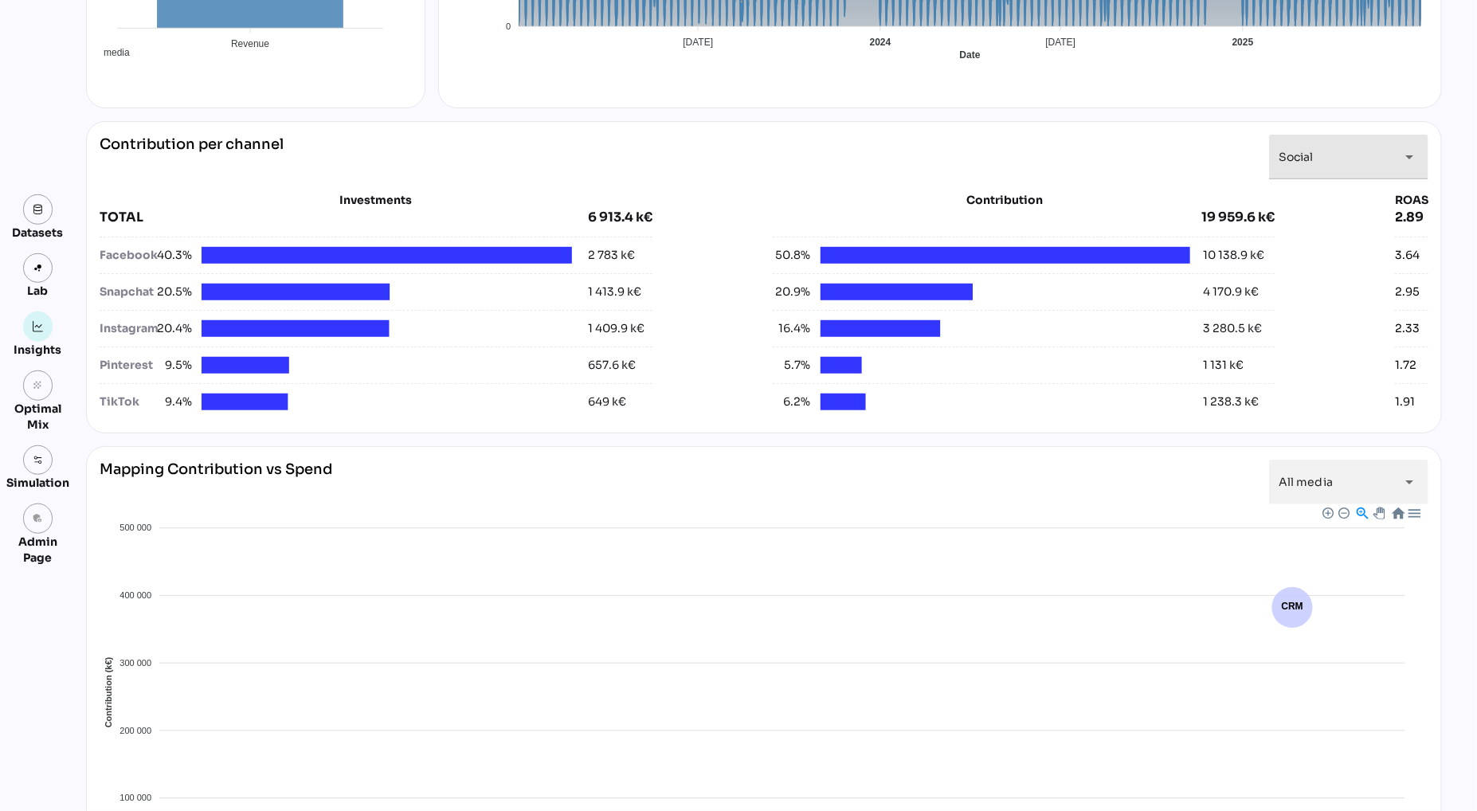
click at [1329, 162] on div "Social ******" at bounding box center [1335, 157] width 112 height 45
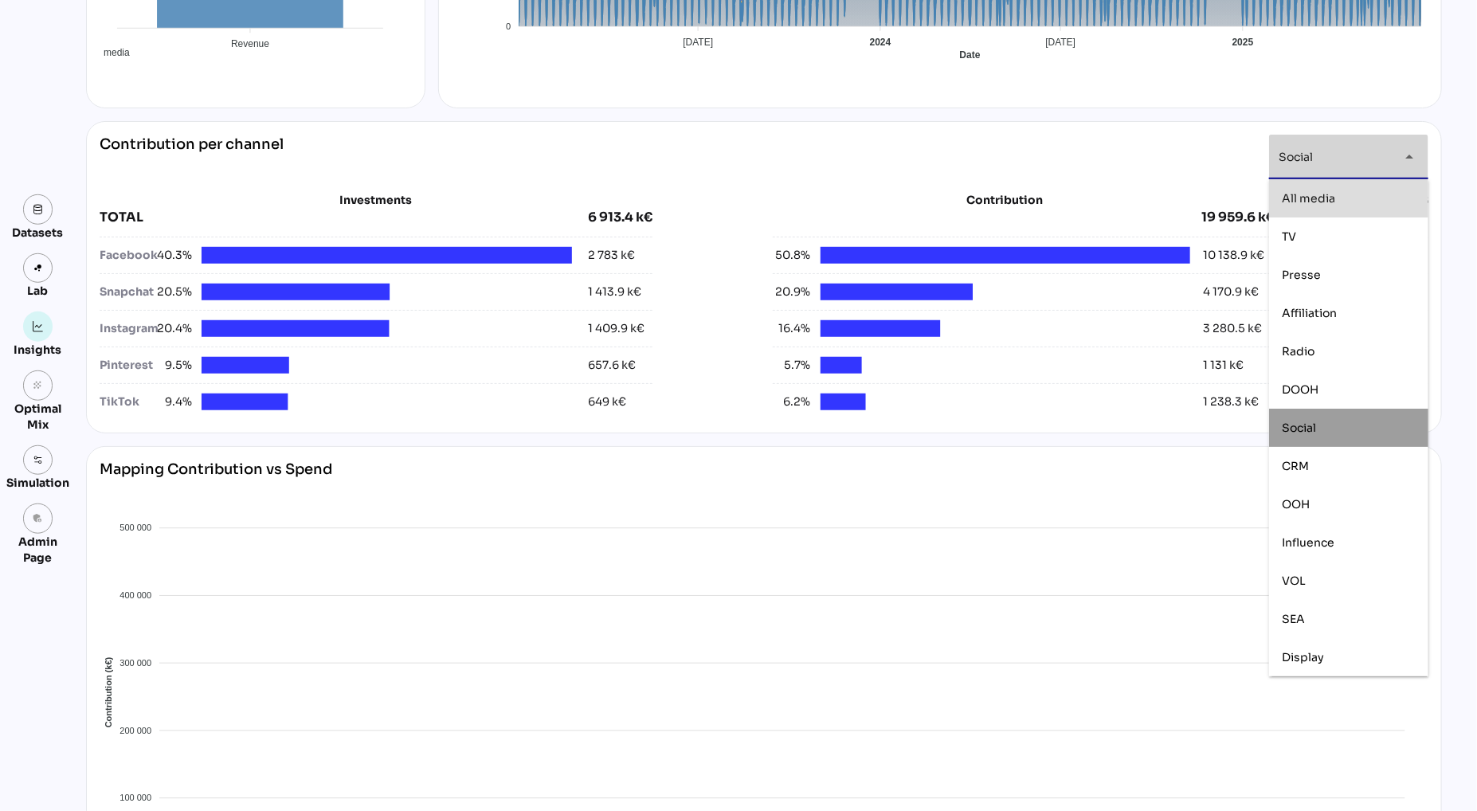
click at [1324, 193] on span "All media" at bounding box center [1308, 198] width 53 height 14
type input "*********"
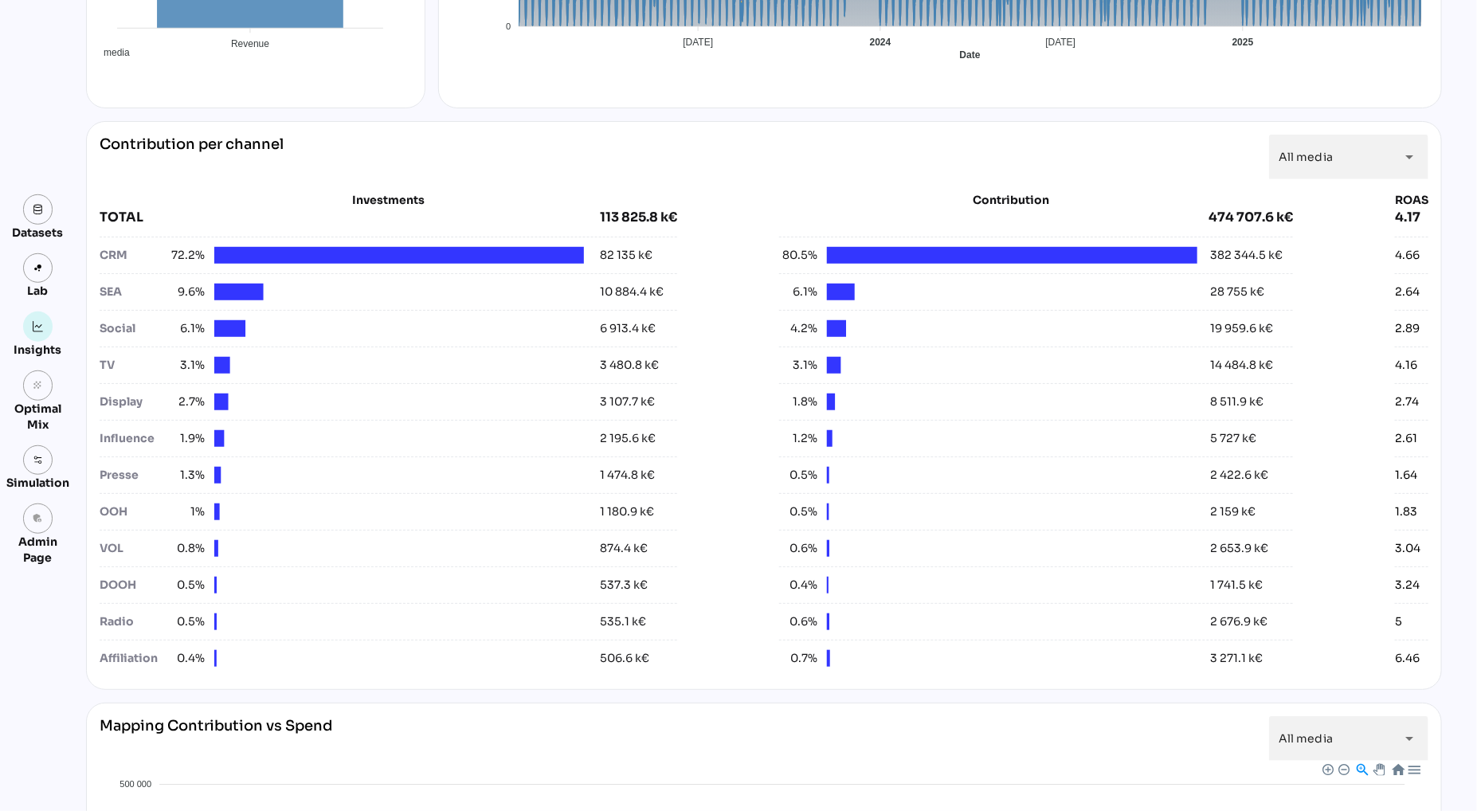
click at [577, 115] on div "Media Investment 113 825.8 k€ Generated Revenue 474 707.6 k€ ROAS - All media 4…" at bounding box center [764, 415] width 1356 height 1579
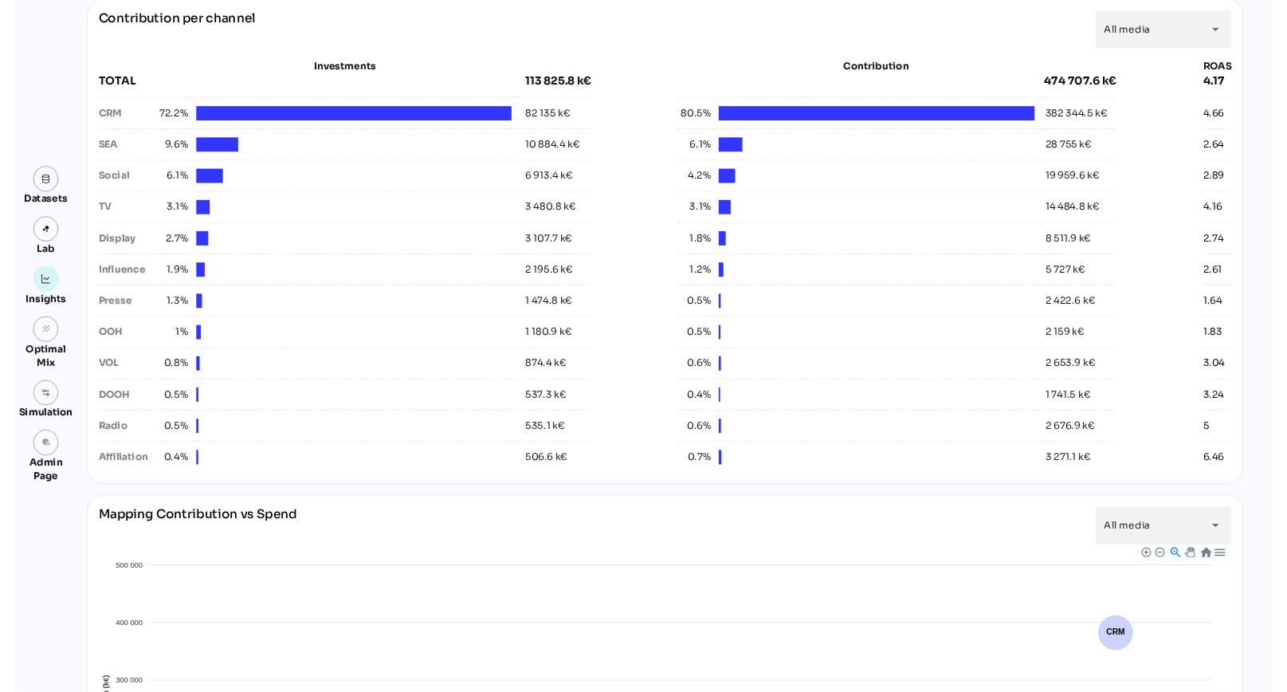
scroll to position [603, 0]
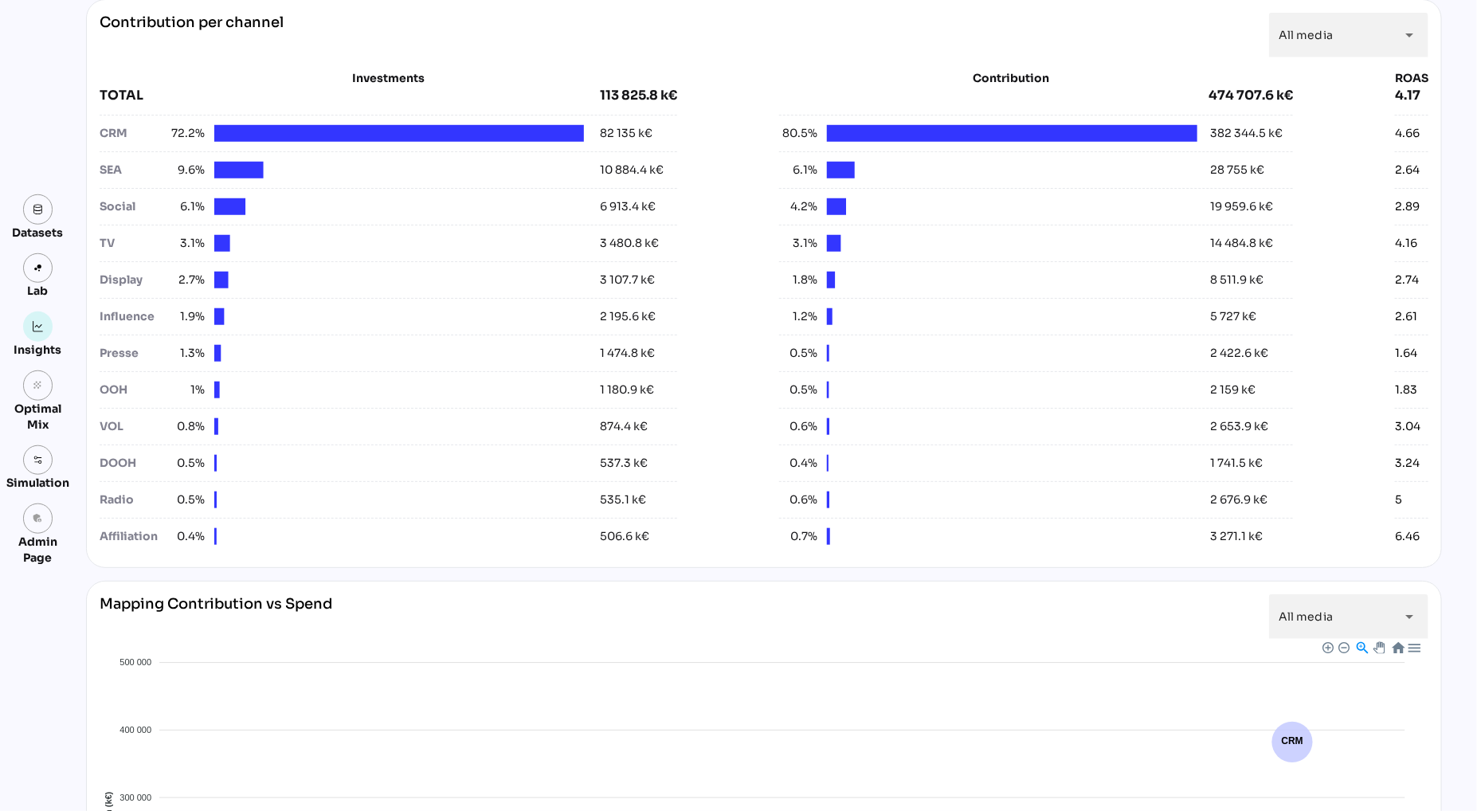
click at [493, 61] on div "Investments TOTAL 113 825.8 k€ CRM 72.2% 82 135 k€ SEA 9.6% 10 884.4 k€ Social …" at bounding box center [764, 305] width 1329 height 497
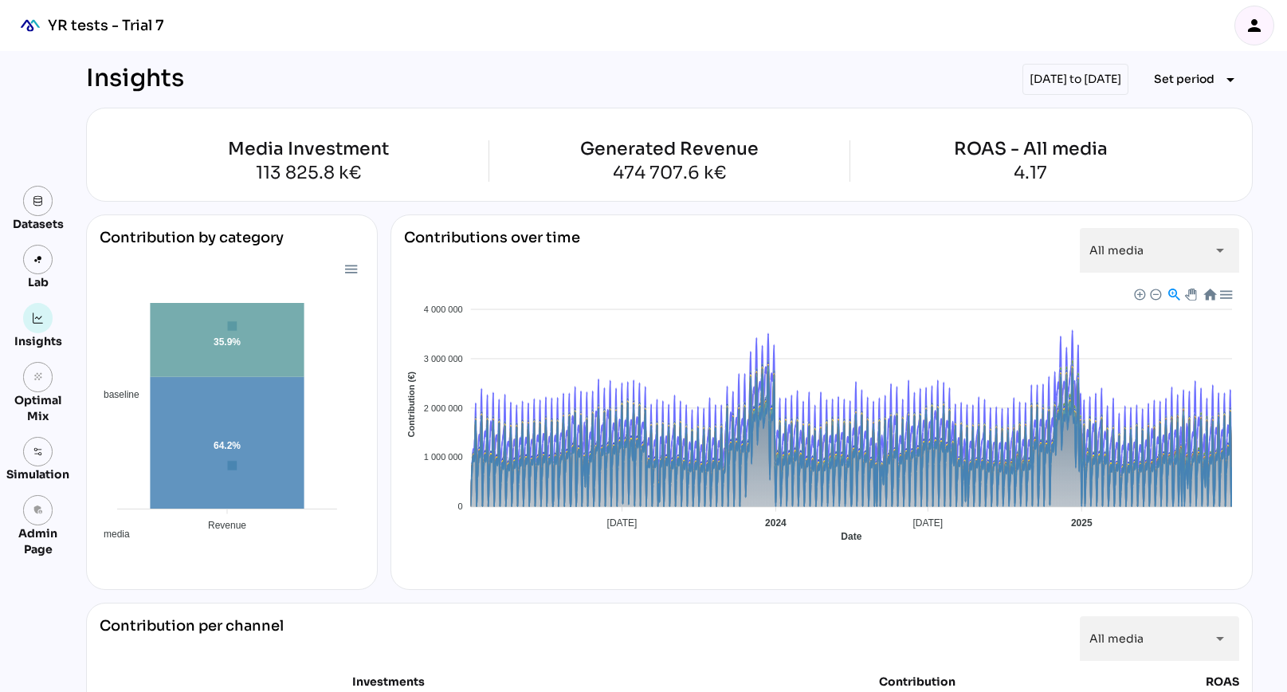
scroll to position [603, 0]
